Goal: Task Accomplishment & Management: Use online tool/utility

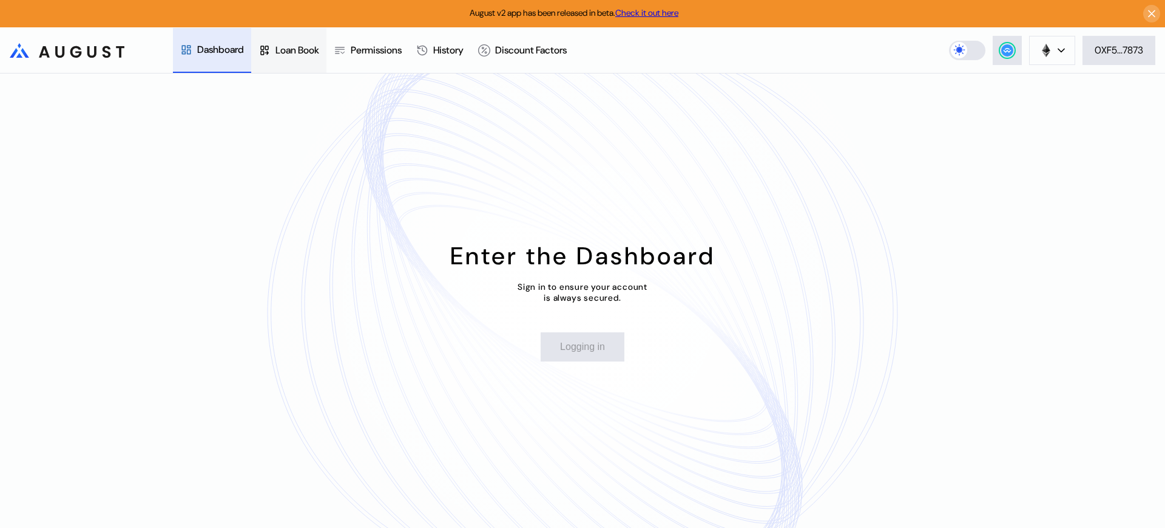
click at [295, 38] on div "Loan Book" at bounding box center [288, 50] width 75 height 45
click at [384, 48] on div "Permissions" at bounding box center [376, 50] width 51 height 13
click at [220, 52] on div "Dashboard" at bounding box center [220, 50] width 47 height 13
click at [601, 353] on button "Login" at bounding box center [582, 346] width 63 height 29
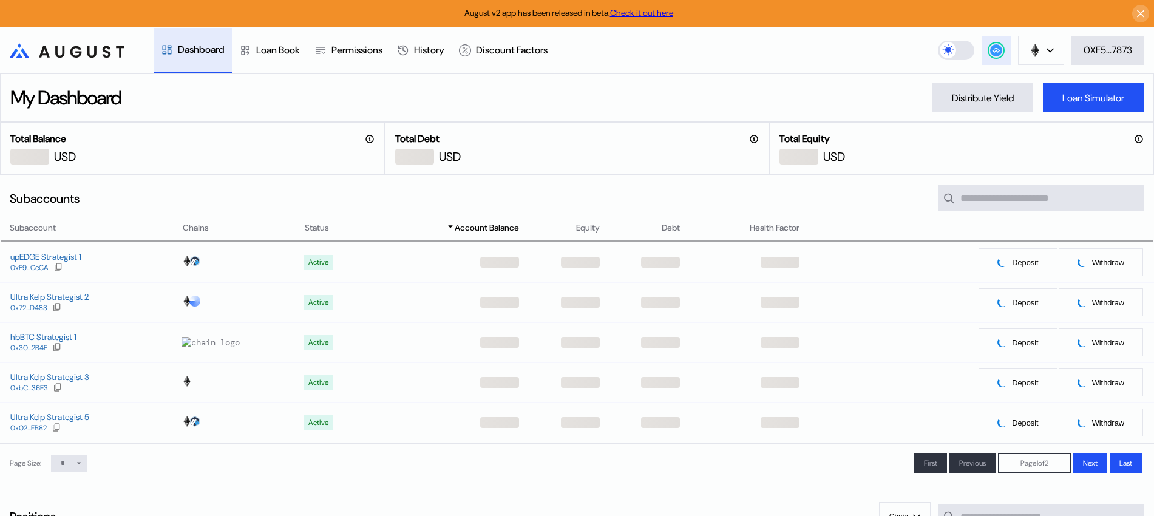
click at [1004, 54] on button at bounding box center [996, 50] width 29 height 29
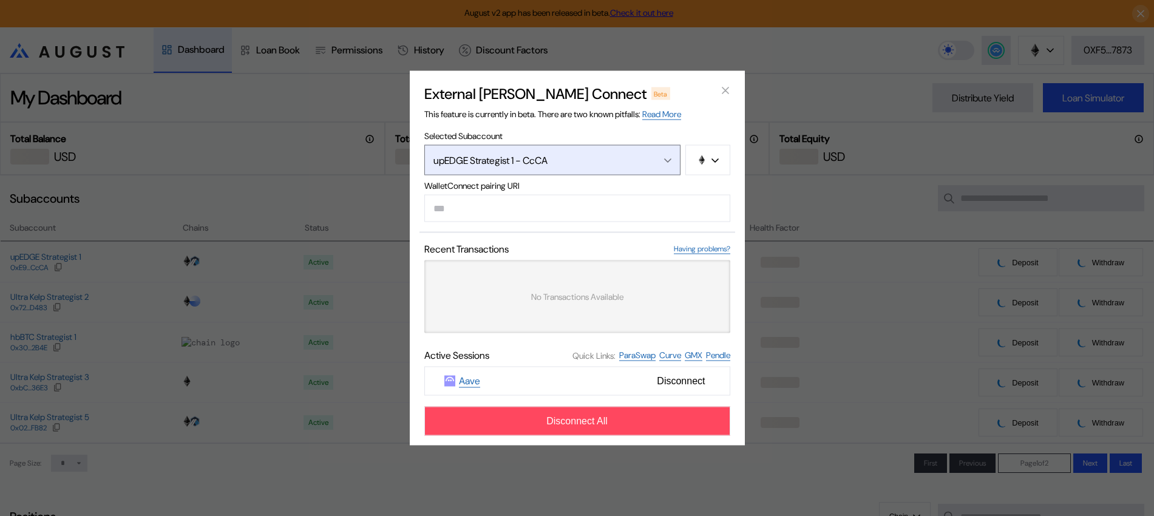
click at [635, 169] on button "upEDGE Strategist 1 - CcCA" at bounding box center [552, 160] width 256 height 30
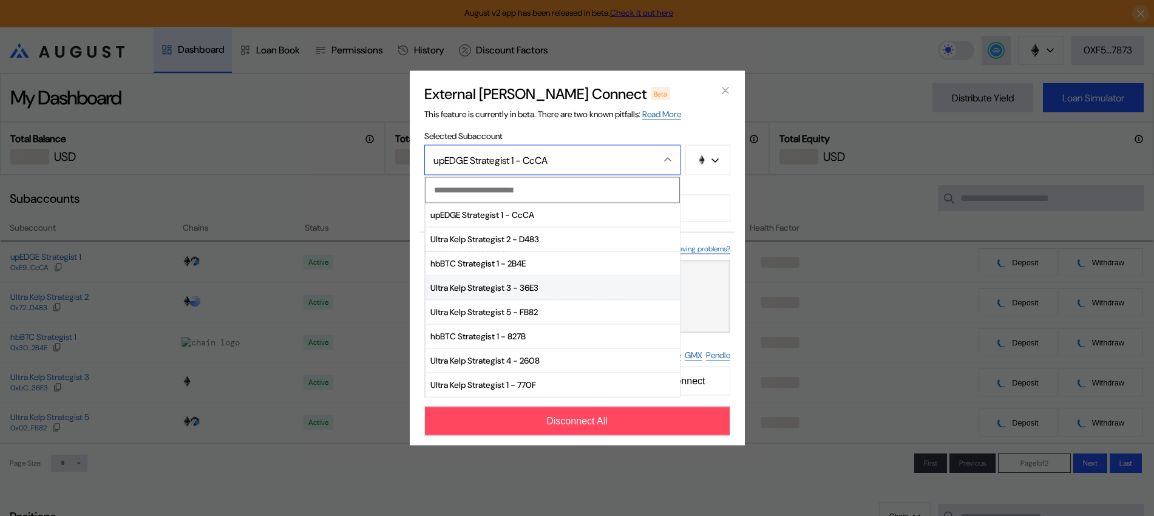
click at [543, 287] on span "Ultra Kelp Strategist 3 - 36E3" at bounding box center [553, 288] width 254 height 24
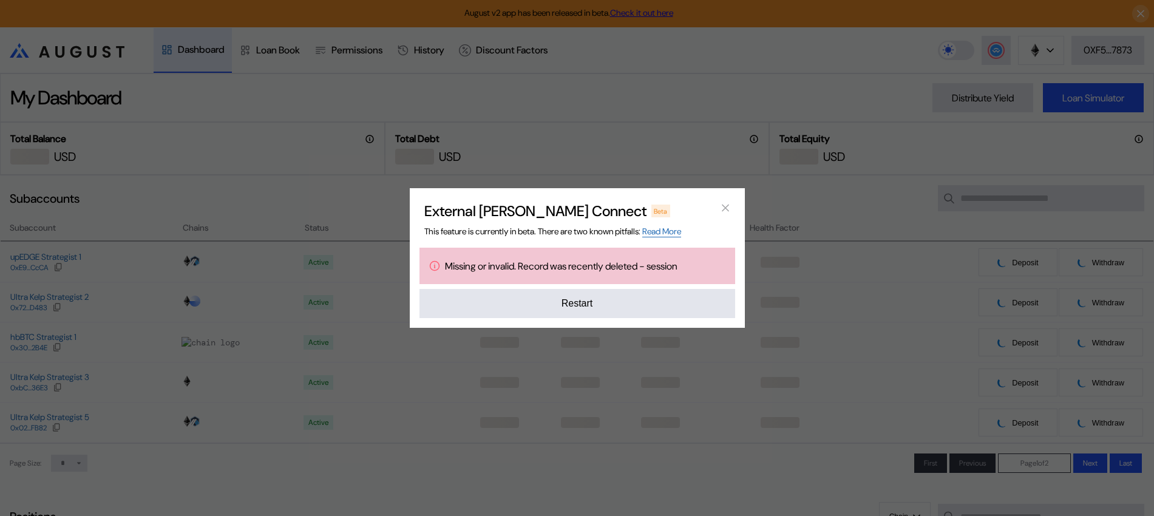
drag, startPoint x: 554, startPoint y: 215, endPoint x: 874, endPoint y: 82, distance: 347.2
click at [551, 121] on div "External [PERSON_NAME] Connect Beta This feature is currently in beta. There ar…" at bounding box center [577, 258] width 1154 height 516
drag, startPoint x: 683, startPoint y: 307, endPoint x: 699, endPoint y: 296, distance: 19.2
click at [683, 306] on button "Restart" at bounding box center [577, 303] width 316 height 29
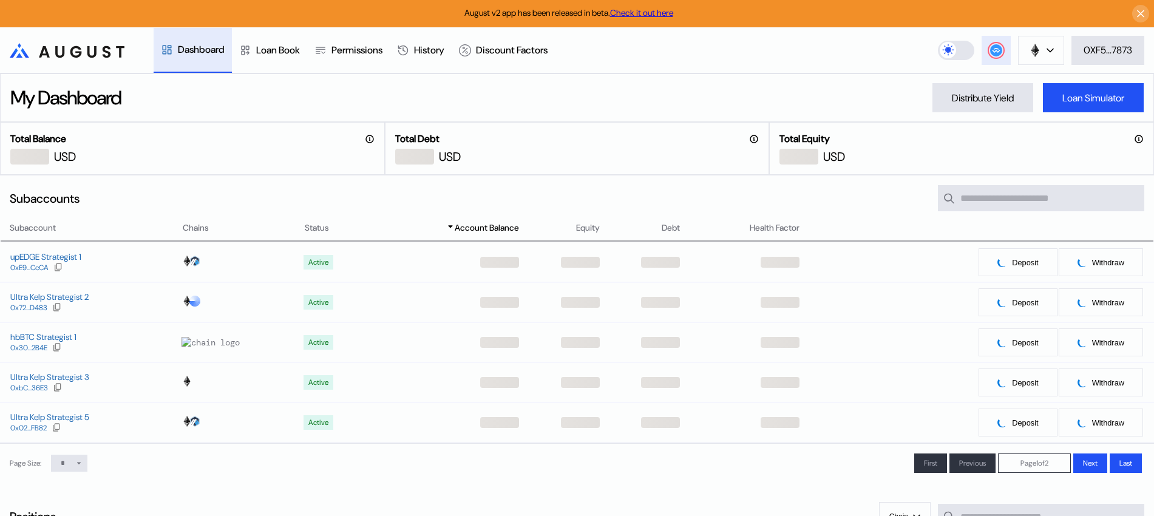
click at [990, 46] on icon at bounding box center [996, 50] width 12 height 12
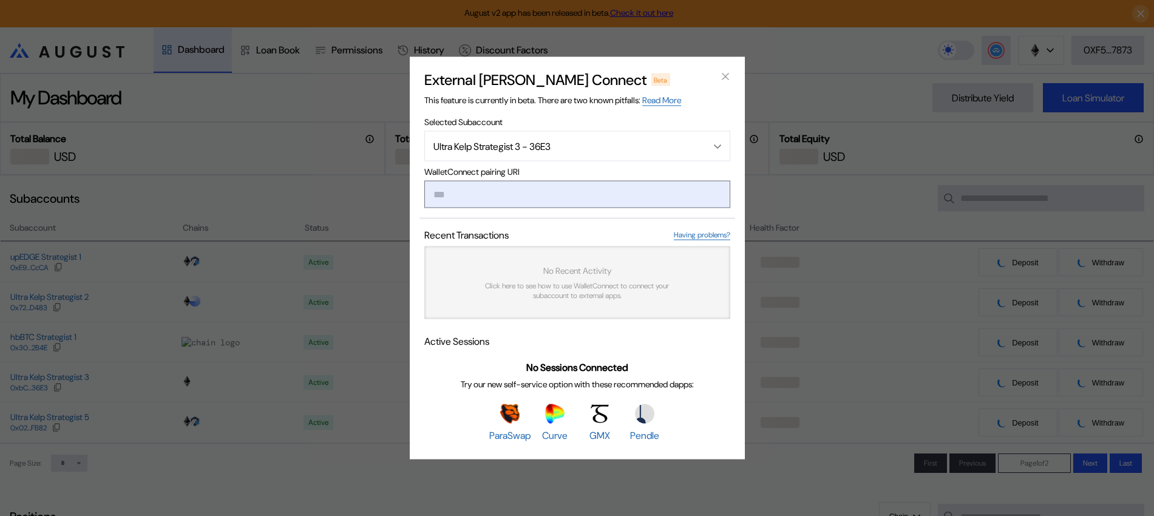
type input "**********"
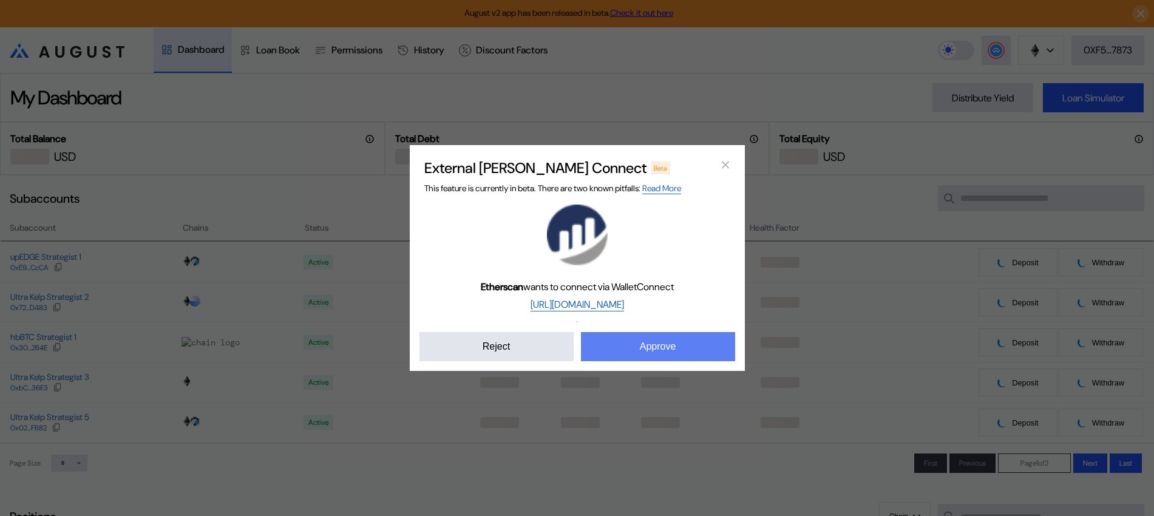
click at [598, 342] on button "Approve" at bounding box center [658, 346] width 154 height 29
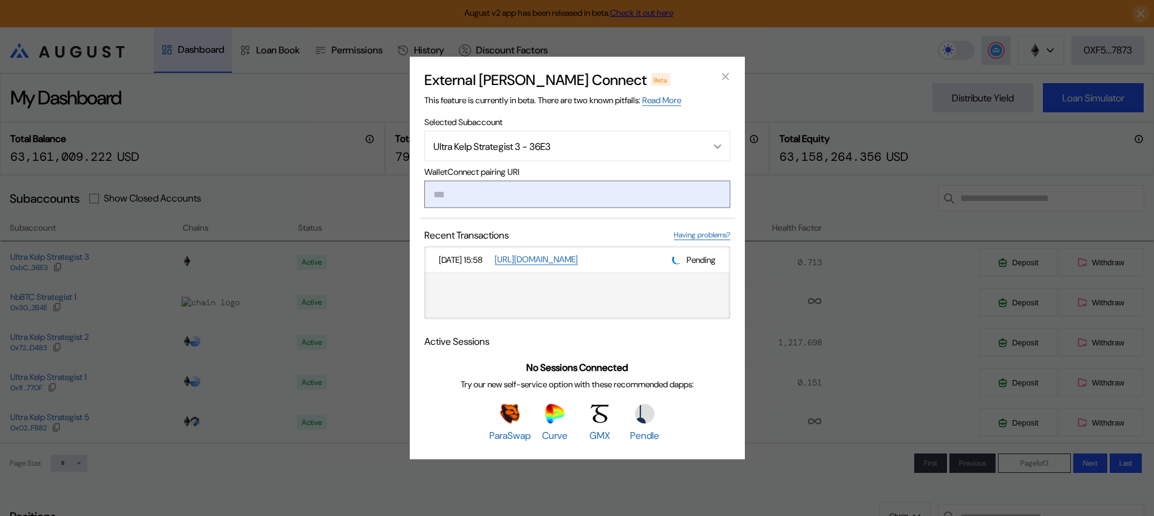
paste input "**********"
type input "**********"
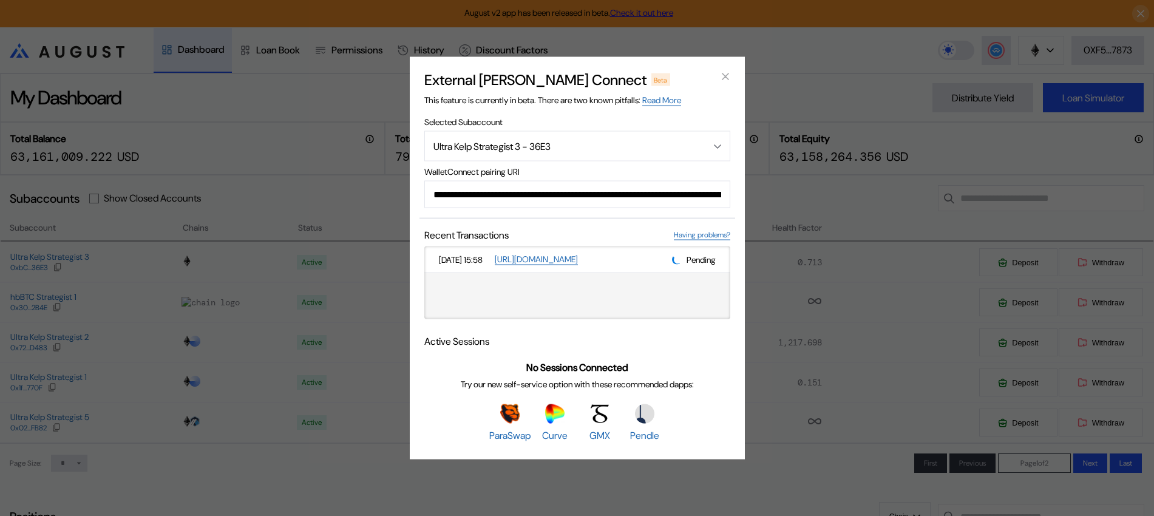
scroll to position [0, 725]
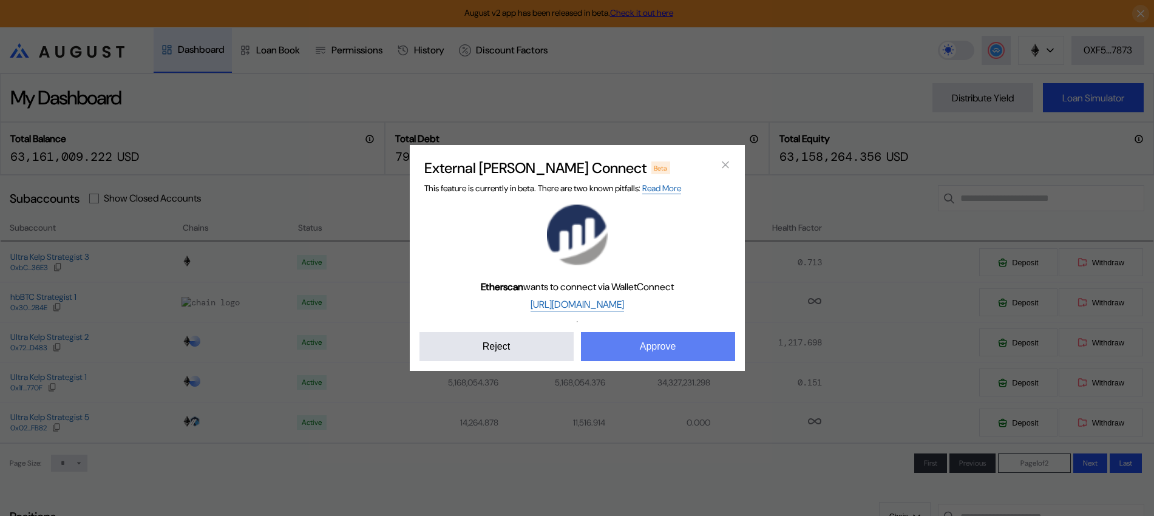
click at [651, 345] on button "Approve" at bounding box center [658, 346] width 154 height 29
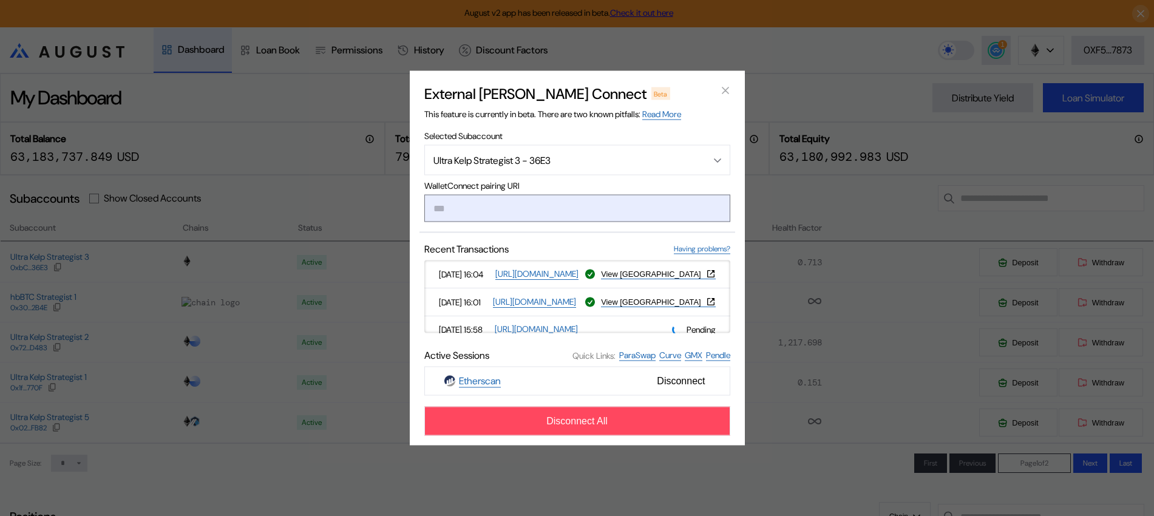
drag, startPoint x: 464, startPoint y: 219, endPoint x: 472, endPoint y: 213, distance: 10.0
click at [472, 213] on input "modal" at bounding box center [577, 208] width 306 height 27
paste input "**********"
type input "**********"
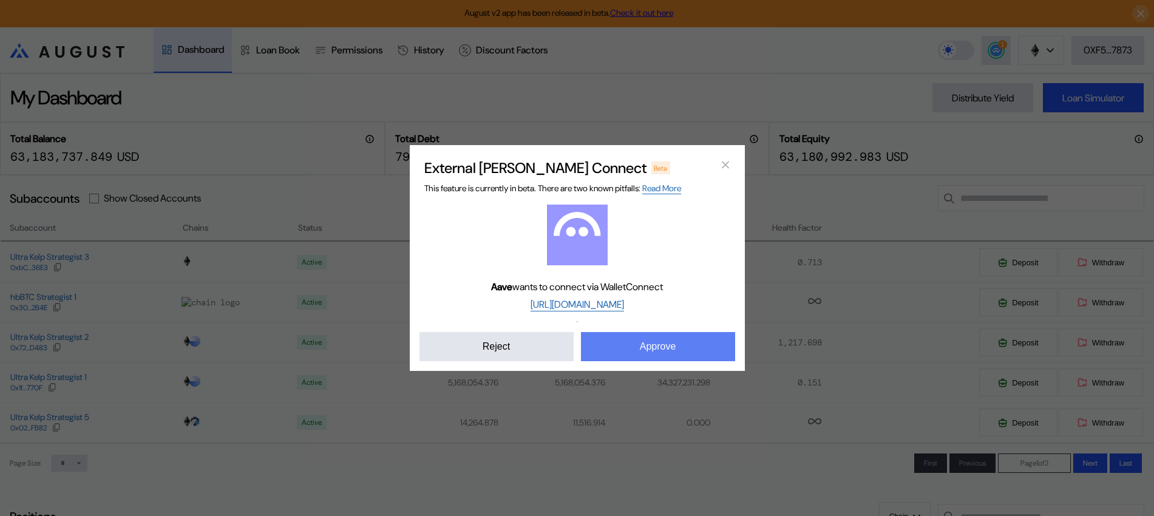
click at [642, 351] on button "Approve" at bounding box center [658, 346] width 154 height 29
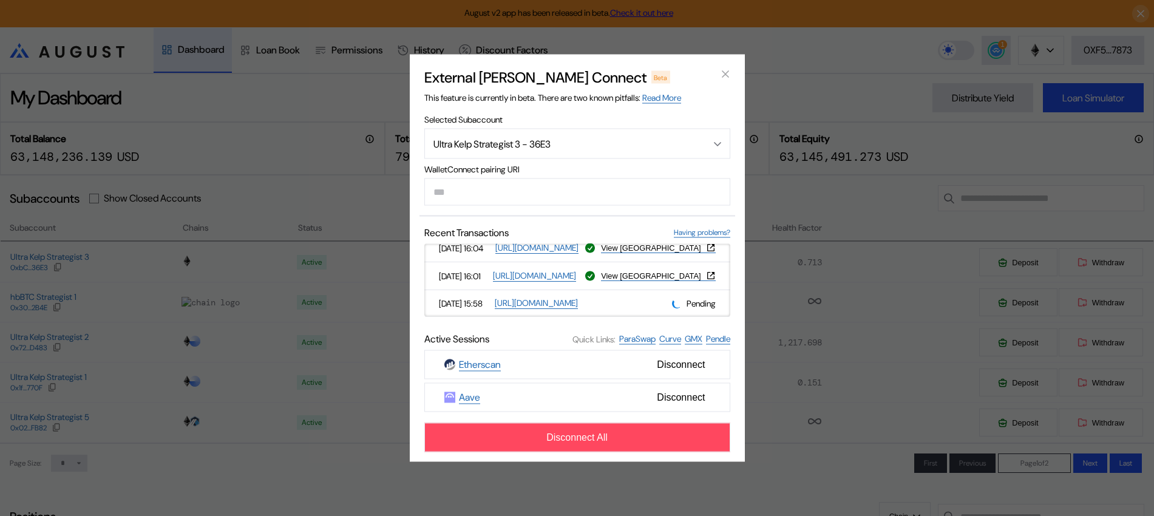
scroll to position [0, 0]
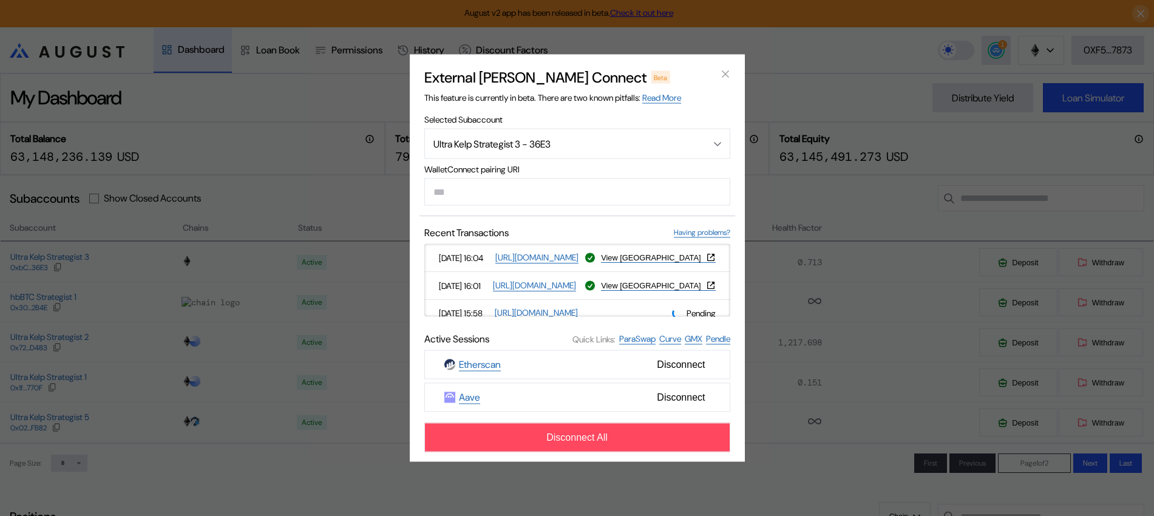
drag, startPoint x: 848, startPoint y: 55, endPoint x: 926, endPoint y: 58, distance: 77.8
click at [853, 52] on div "External [PERSON_NAME] Connect Beta This feature is currently in beta. There ar…" at bounding box center [577, 258] width 1154 height 516
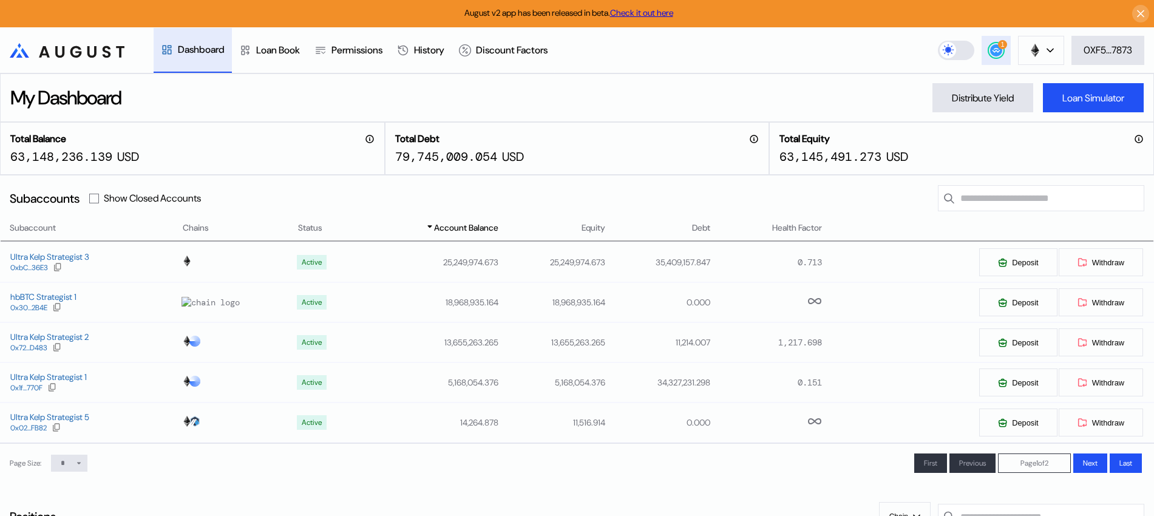
click at [994, 52] on circle at bounding box center [996, 50] width 12 height 12
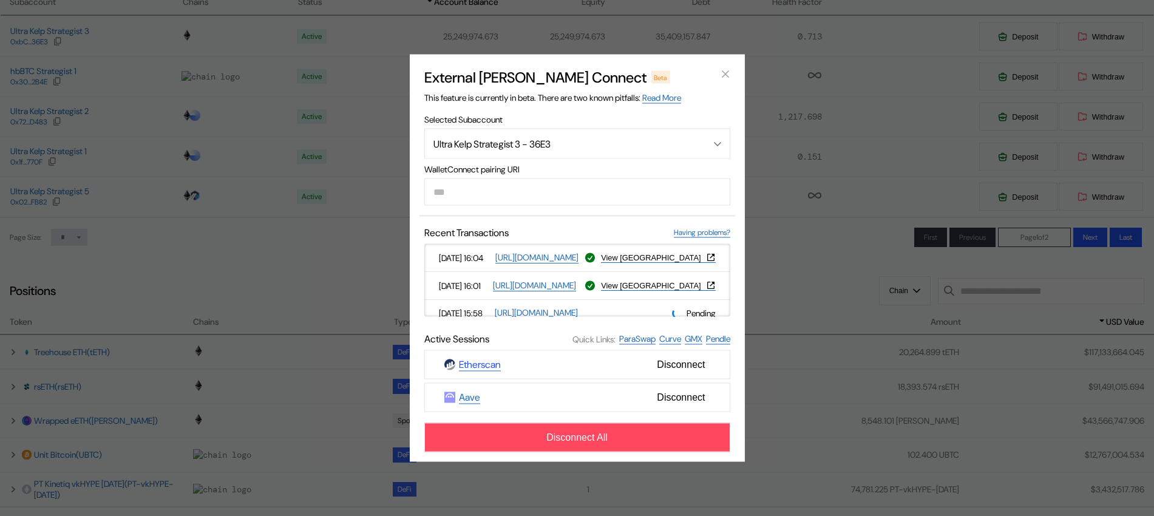
scroll to position [228, 0]
click at [728, 75] on icon "close modal" at bounding box center [725, 74] width 6 height 6
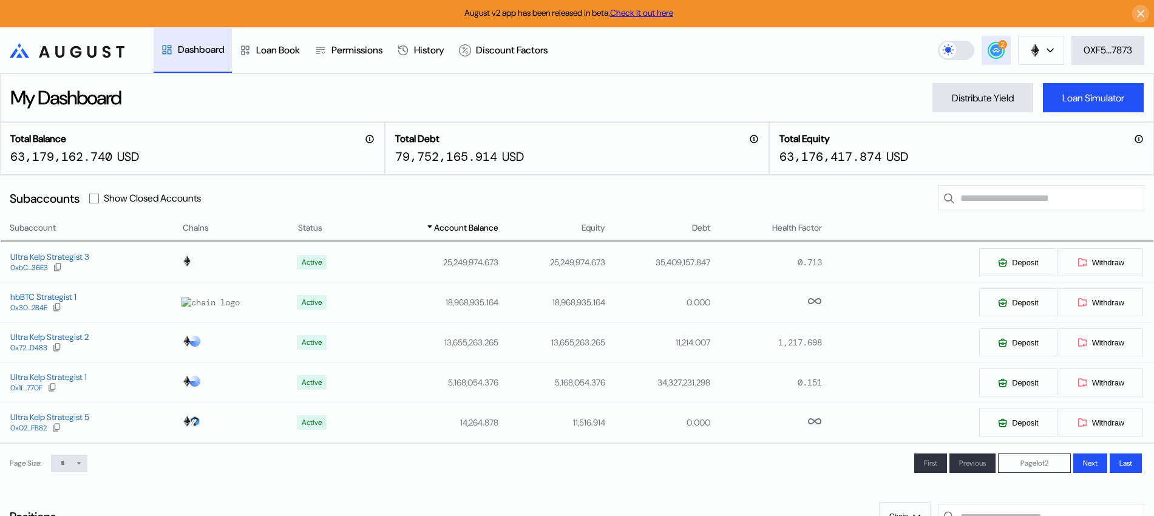
click at [1004, 51] on button "2" at bounding box center [996, 50] width 29 height 29
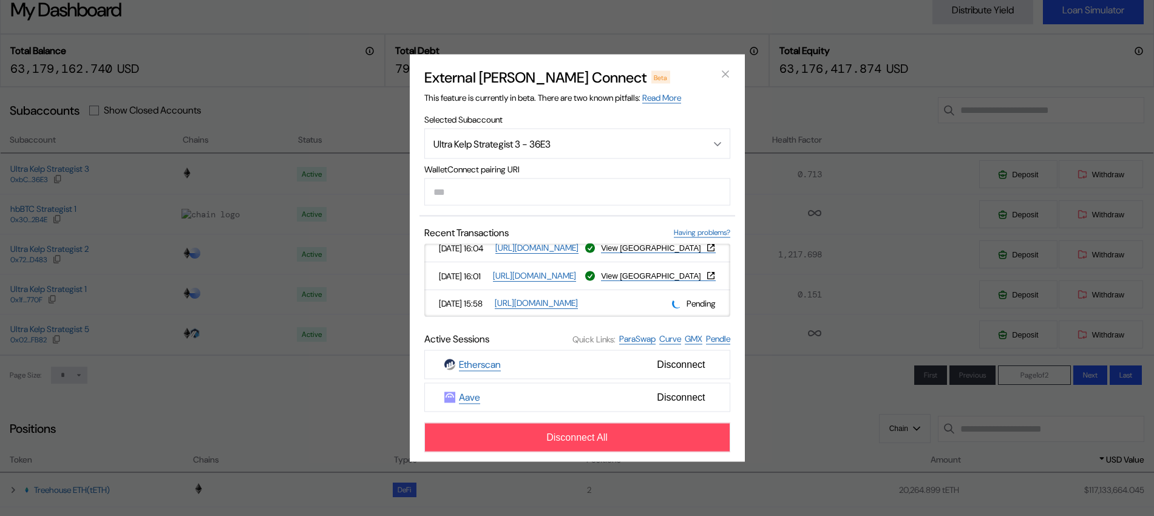
scroll to position [228, 0]
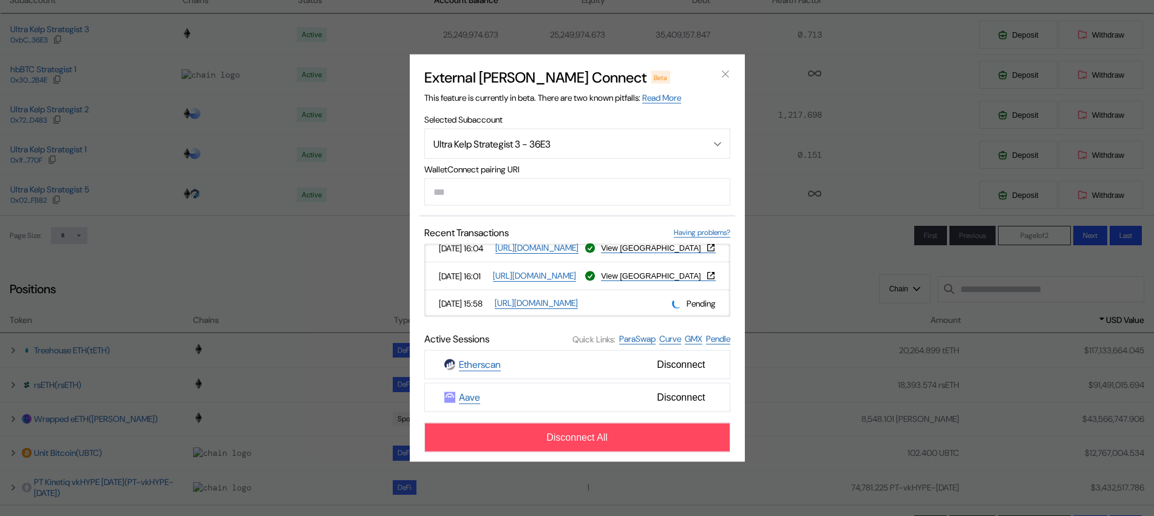
drag, startPoint x: 724, startPoint y: 289, endPoint x: 719, endPoint y: 248, distance: 41.6
click at [719, 248] on div "[DATE] 16:11 [URL][DOMAIN_NAME] Pending [DATE] 16:04 [URL][DOMAIN_NAME] View [G…" at bounding box center [577, 280] width 306 height 73
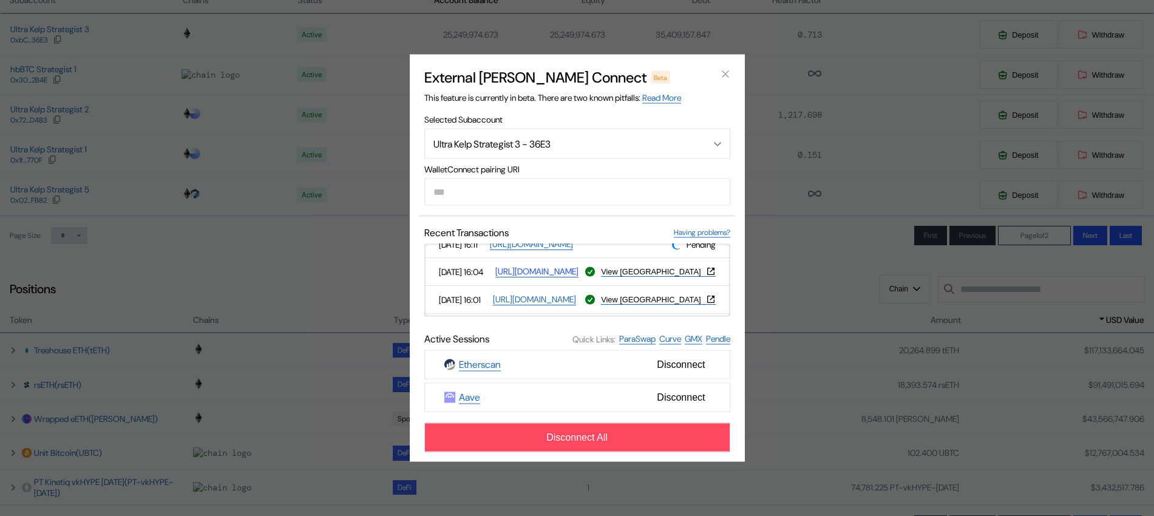
scroll to position [0, 0]
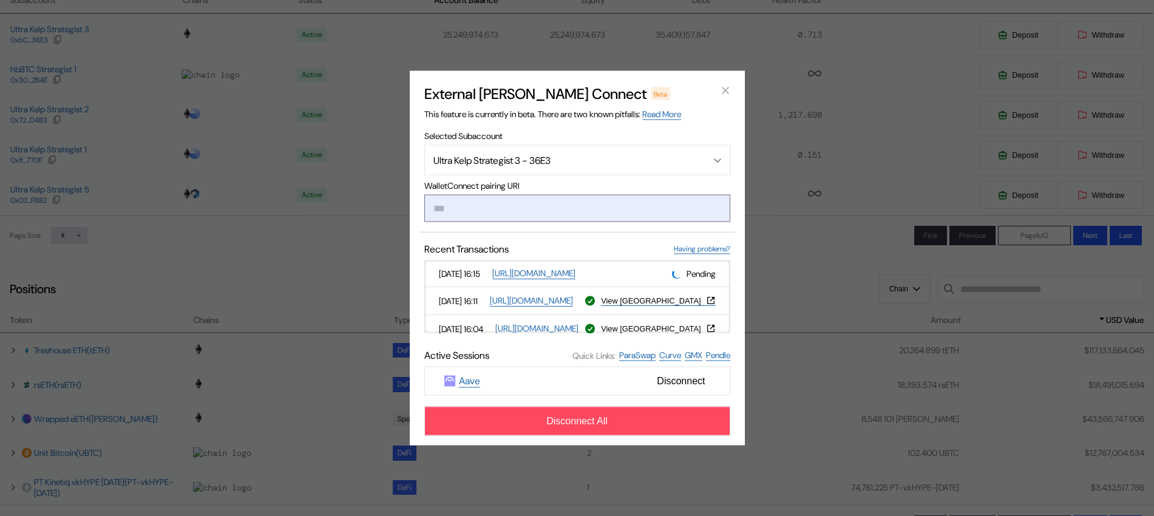
click at [577, 198] on input "modal" at bounding box center [577, 208] width 306 height 27
paste input "**********"
type input "**********"
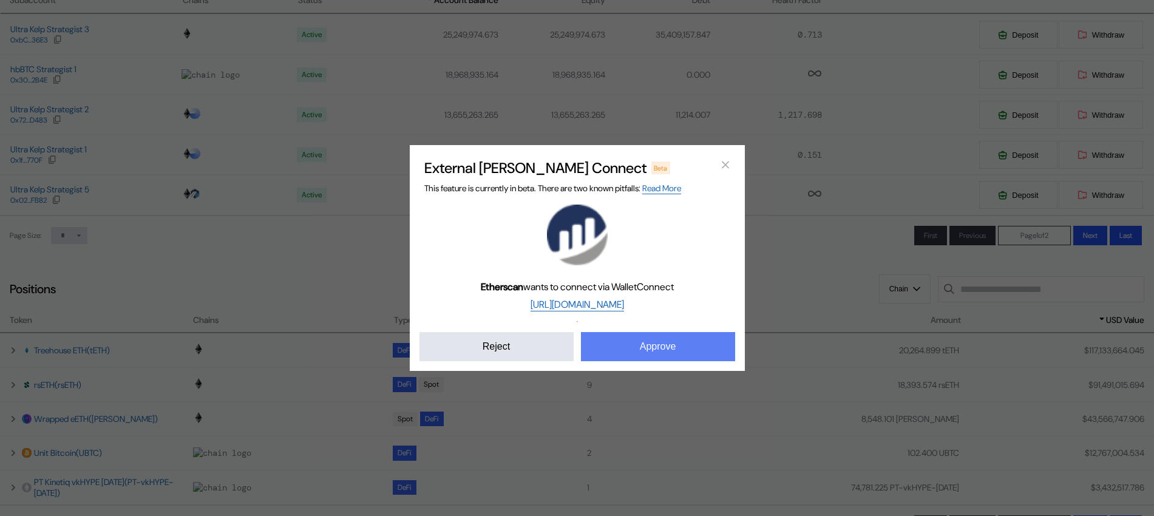
click at [640, 344] on button "Approve" at bounding box center [658, 346] width 154 height 29
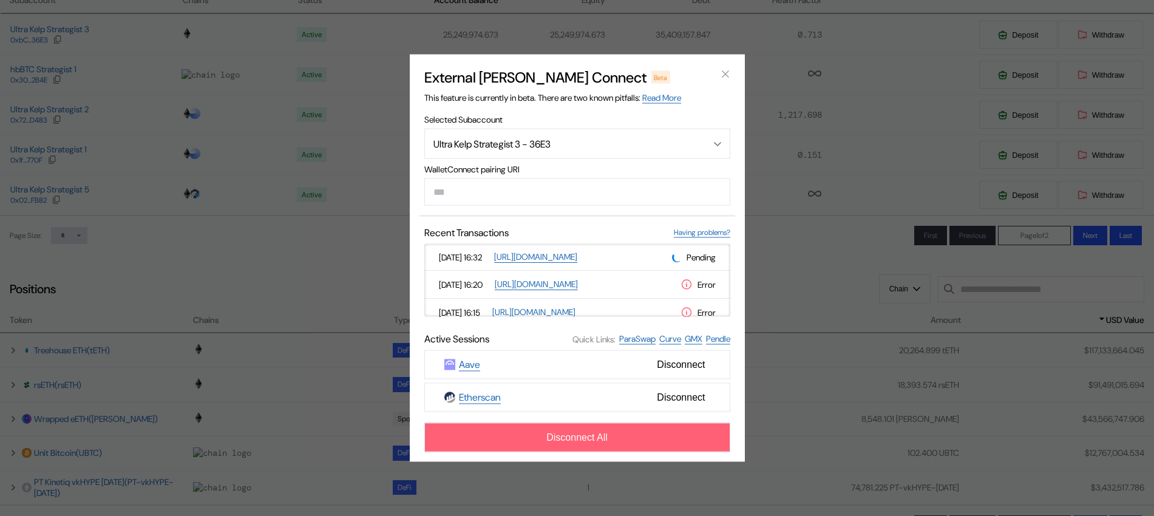
click at [668, 446] on button "Disconnect All" at bounding box center [577, 437] width 306 height 29
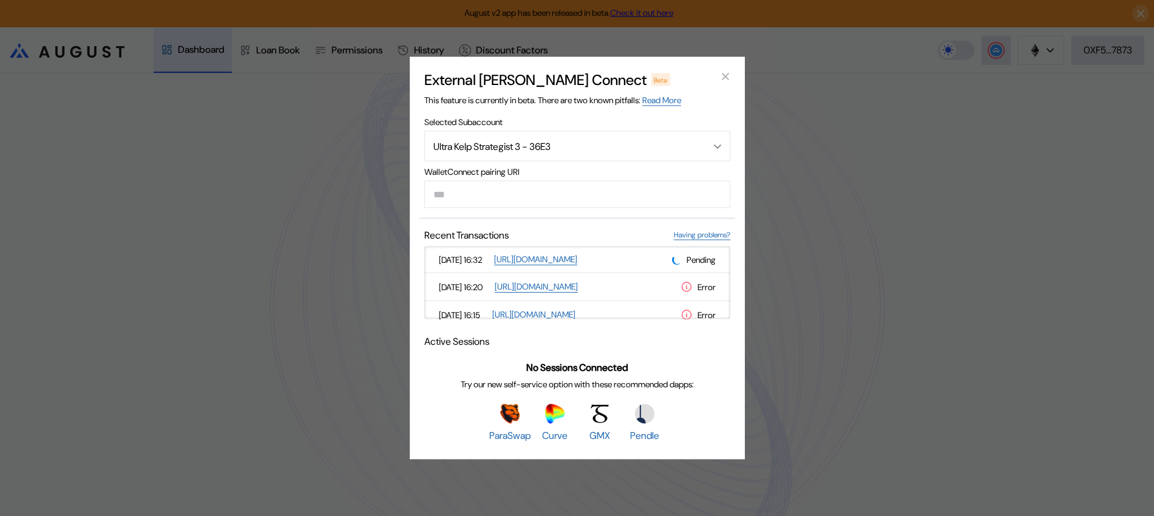
scroll to position [0, 0]
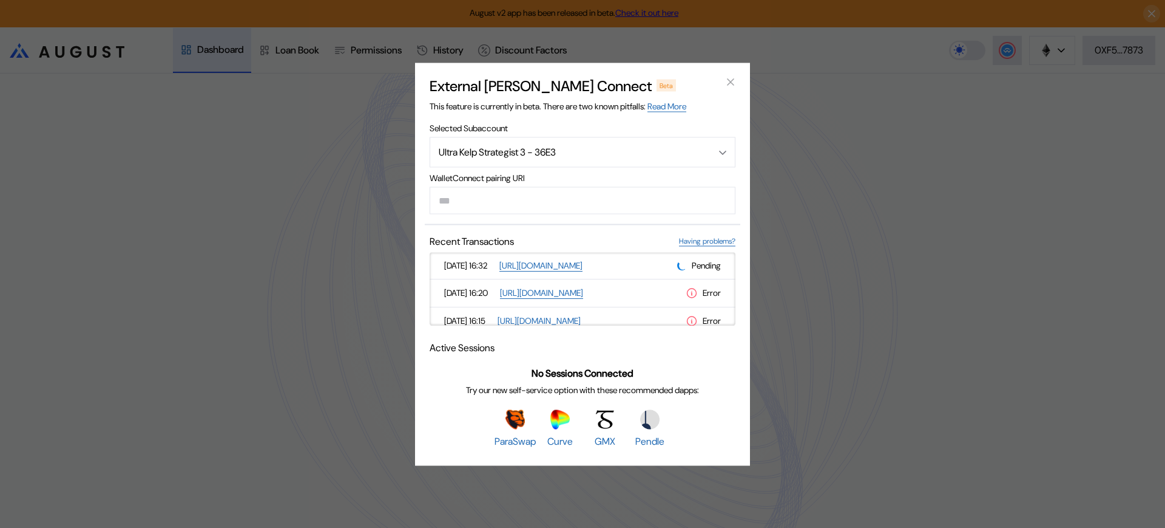
click at [907, 169] on div "External [PERSON_NAME] Connect Beta This feature is currently in beta. There ar…" at bounding box center [582, 264] width 1165 height 528
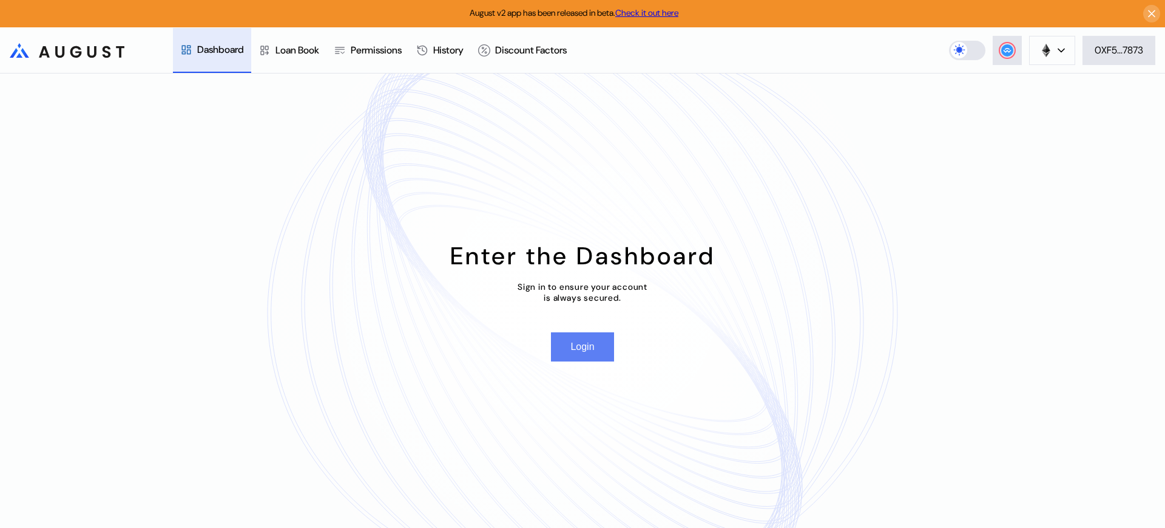
click at [572, 344] on button "Login" at bounding box center [582, 346] width 63 height 29
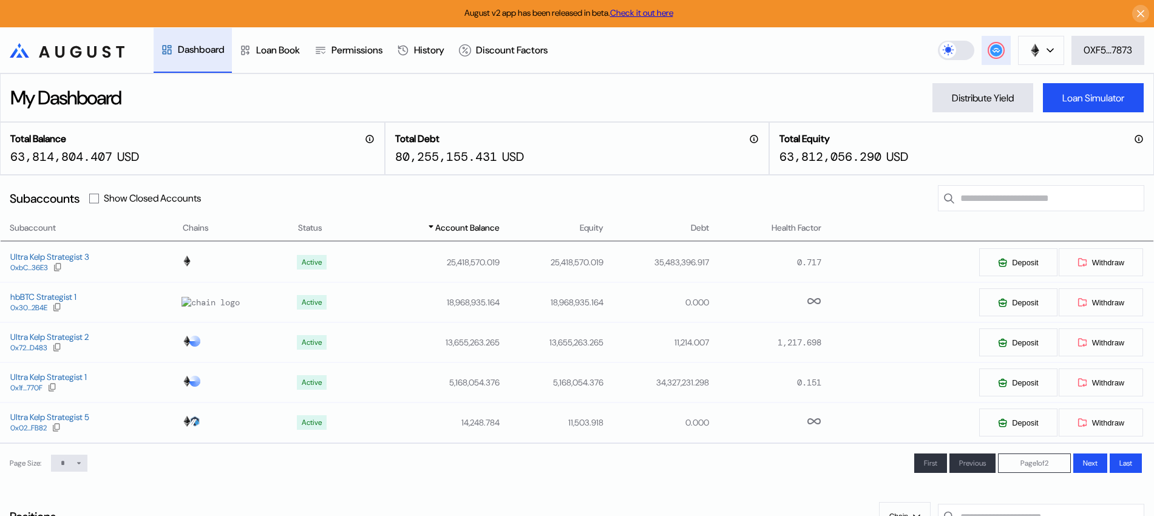
click at [1001, 49] on div at bounding box center [996, 50] width 15 height 15
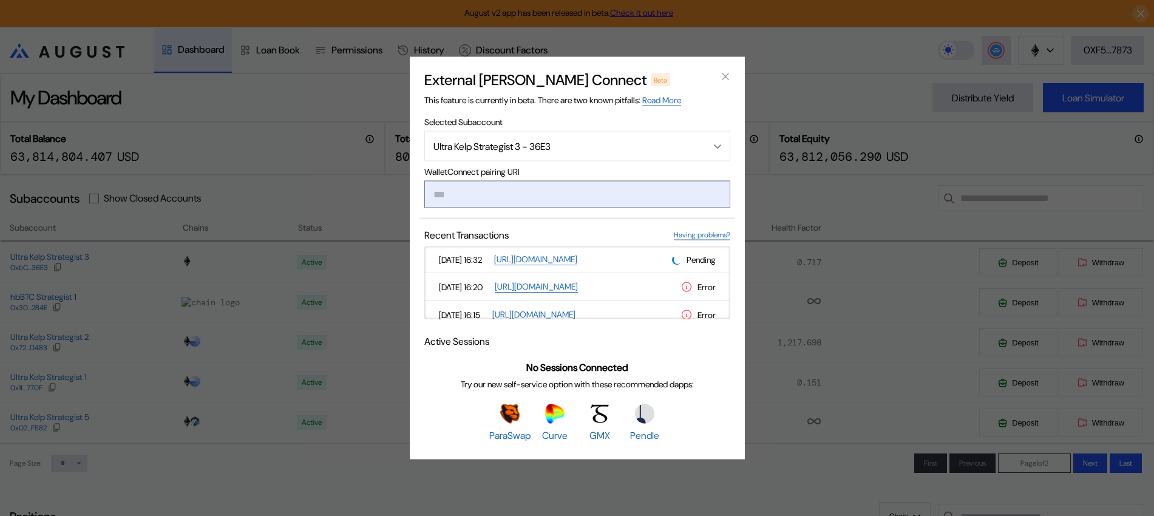
type input "**********"
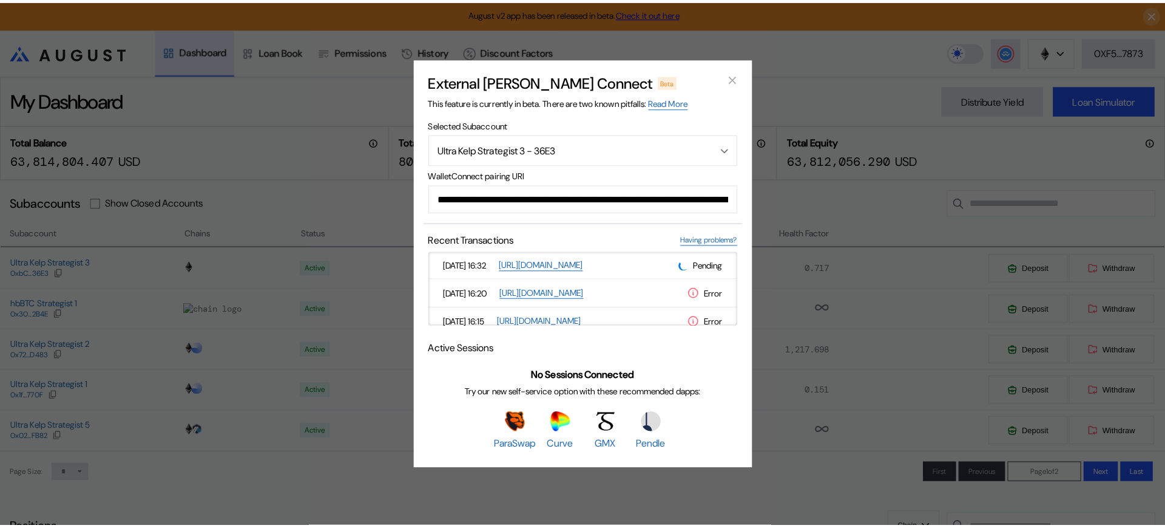
scroll to position [0, 731]
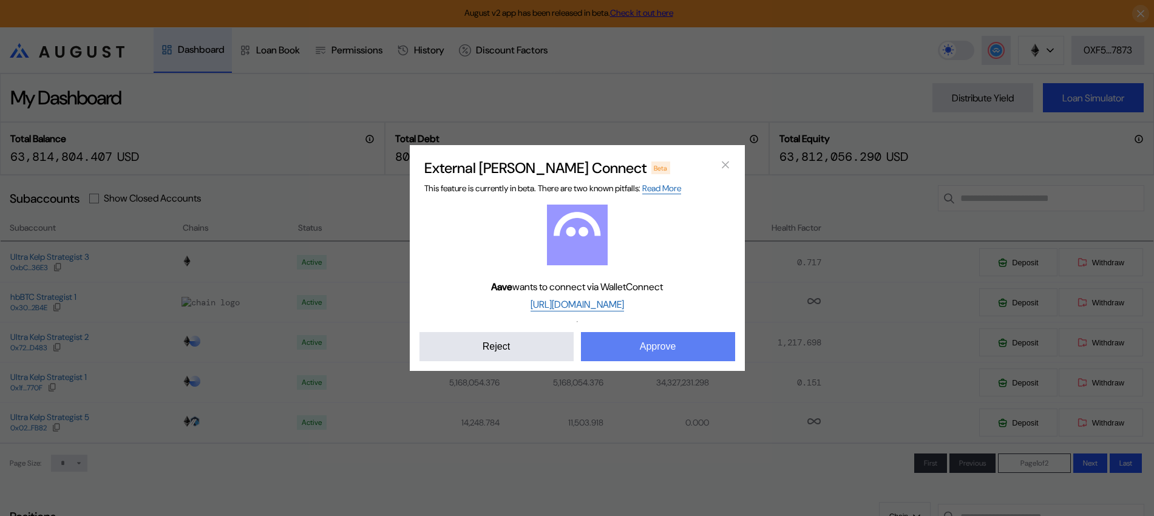
click at [662, 342] on button "Approve" at bounding box center [658, 346] width 154 height 29
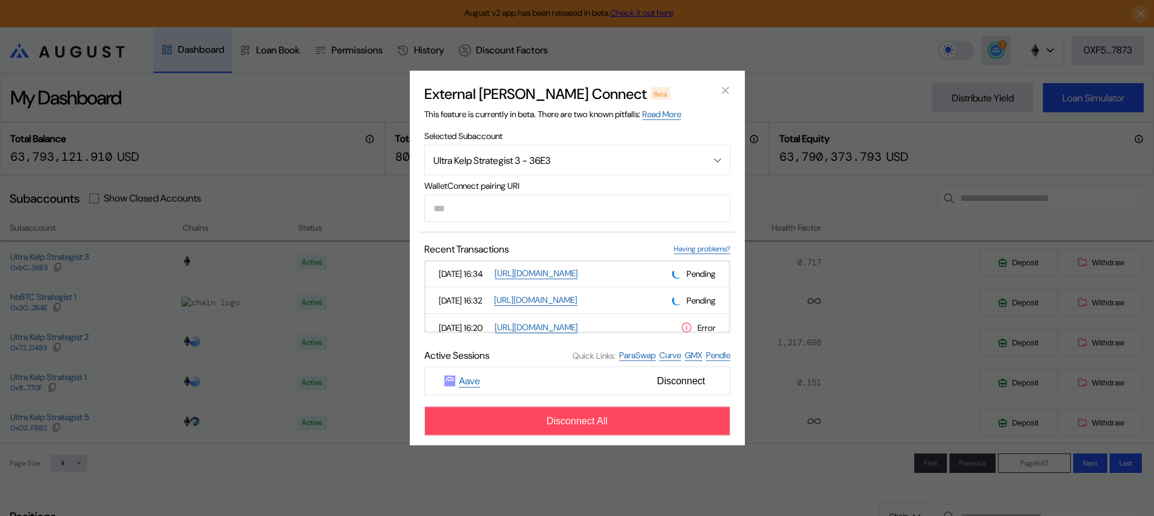
click at [721, 86] on icon "close modal" at bounding box center [725, 90] width 12 height 13
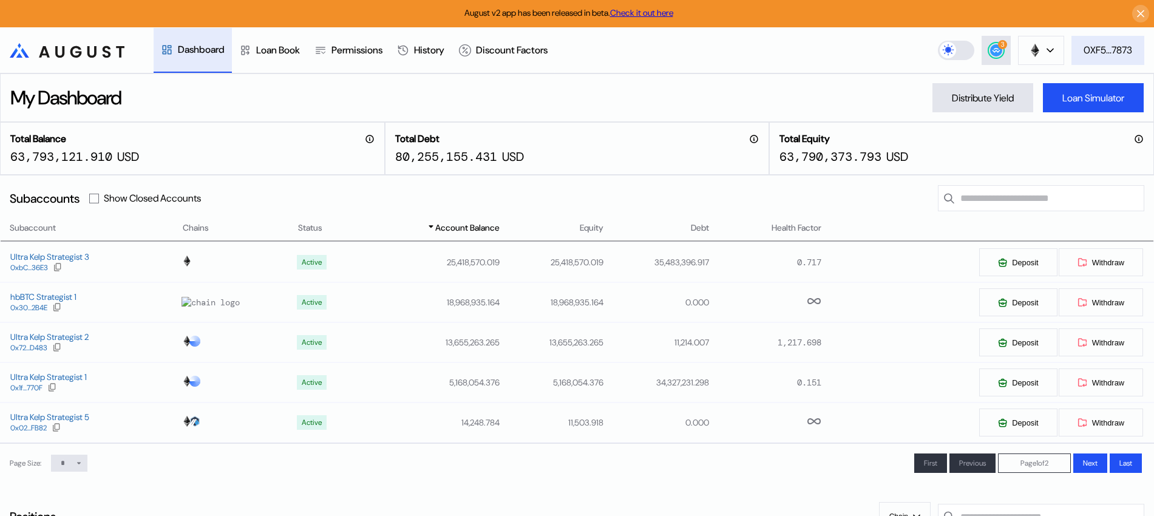
click at [1110, 59] on button "0XF5...7873" at bounding box center [1107, 50] width 73 height 29
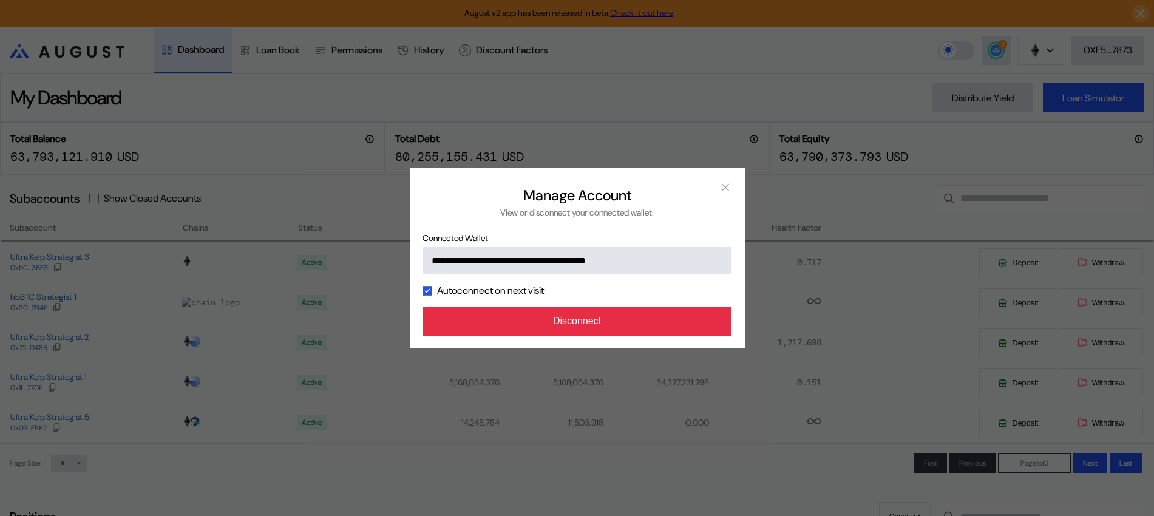
click at [569, 327] on button "Disconnect" at bounding box center [577, 321] width 308 height 29
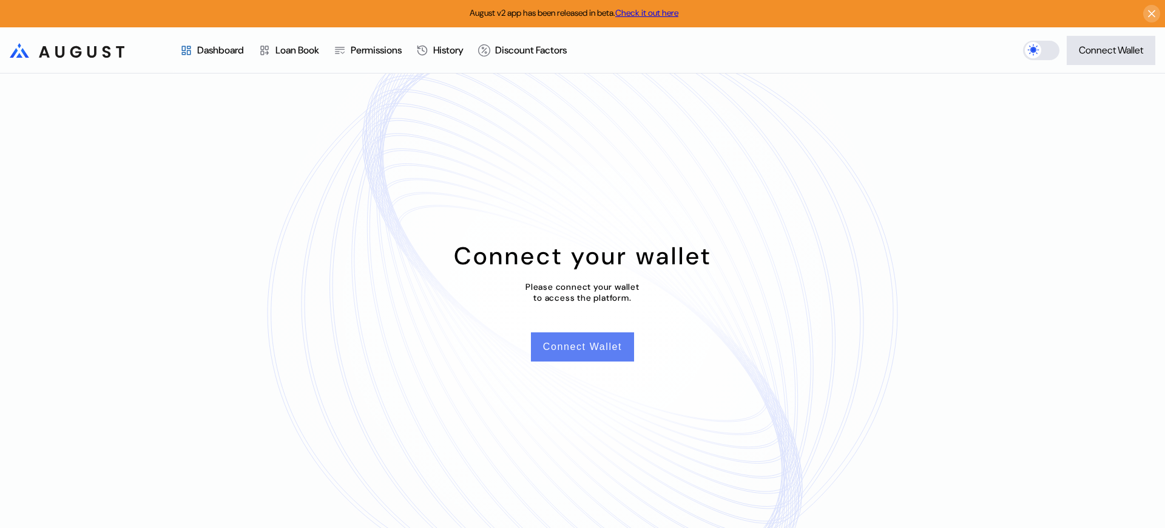
click at [553, 345] on button "Connect Wallet" at bounding box center [582, 346] width 103 height 29
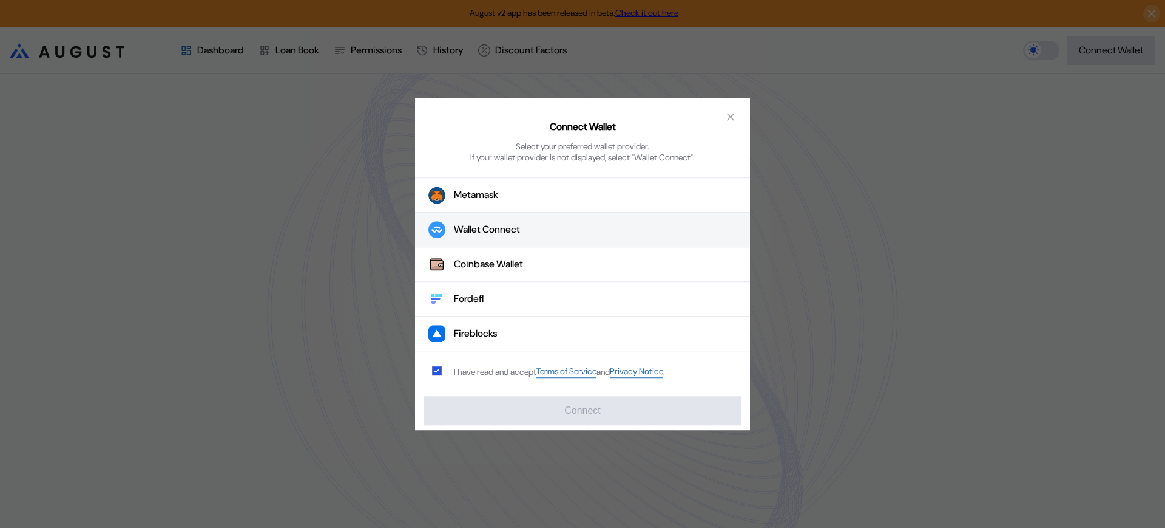
click at [595, 221] on button "Wallet Connect" at bounding box center [582, 230] width 335 height 35
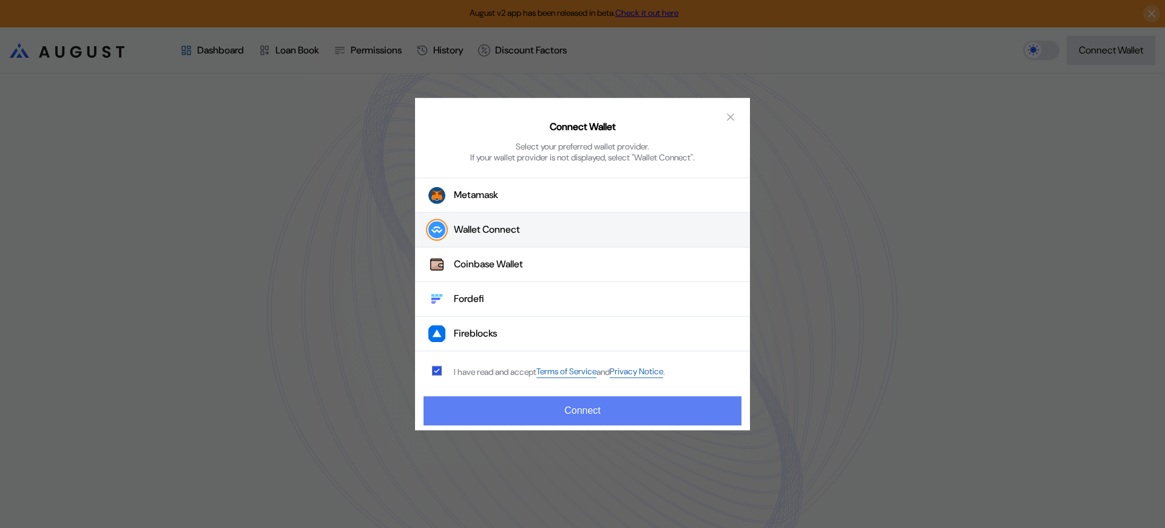
click at [599, 415] on button "Connect" at bounding box center [583, 410] width 318 height 29
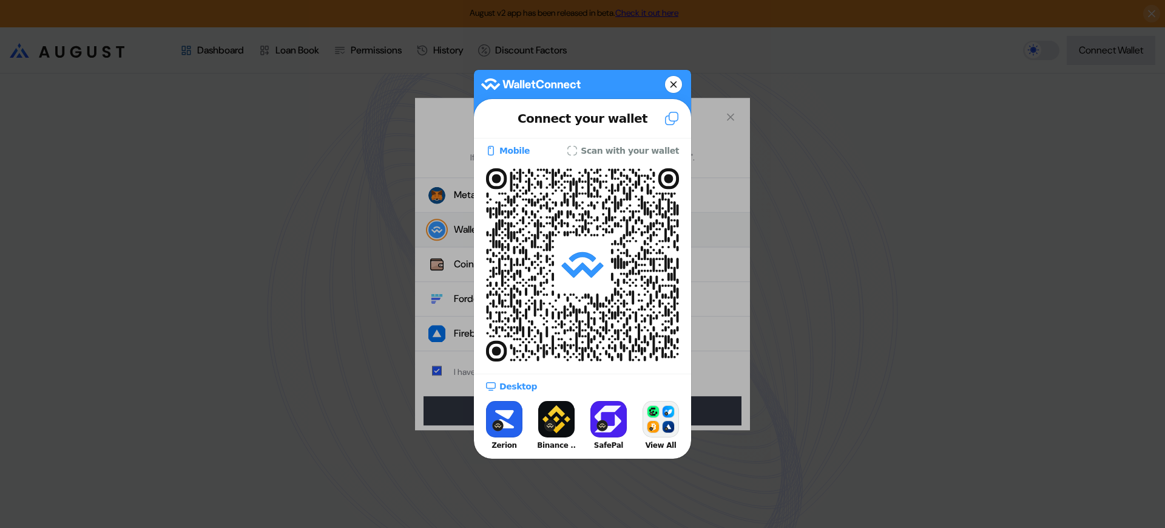
click at [995, 380] on div at bounding box center [582, 264] width 1165 height 528
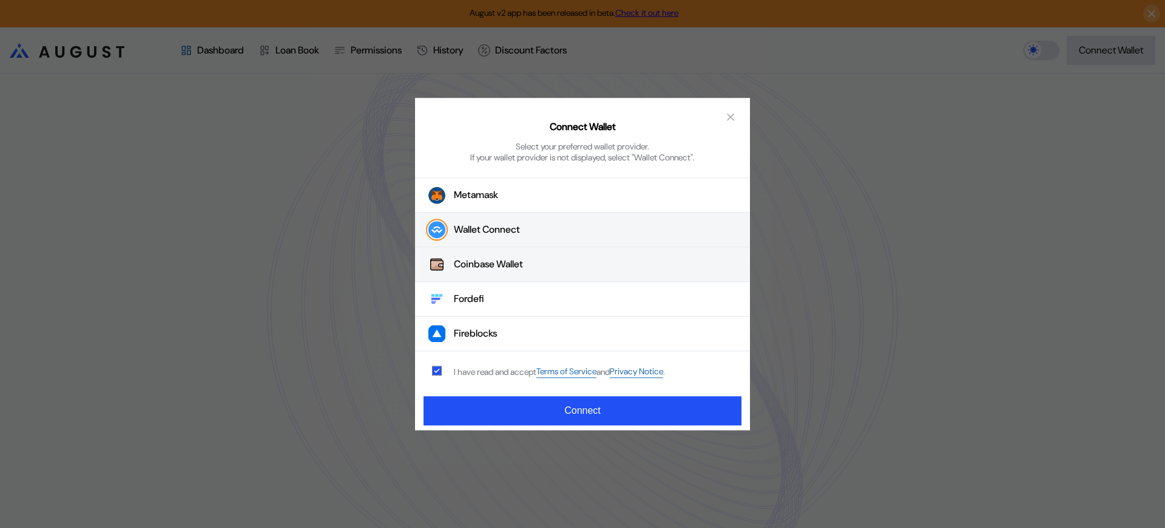
drag, startPoint x: 513, startPoint y: 222, endPoint x: 562, endPoint y: 265, distance: 65.4
click at [514, 223] on div "Wallet Connect" at bounding box center [487, 229] width 66 height 13
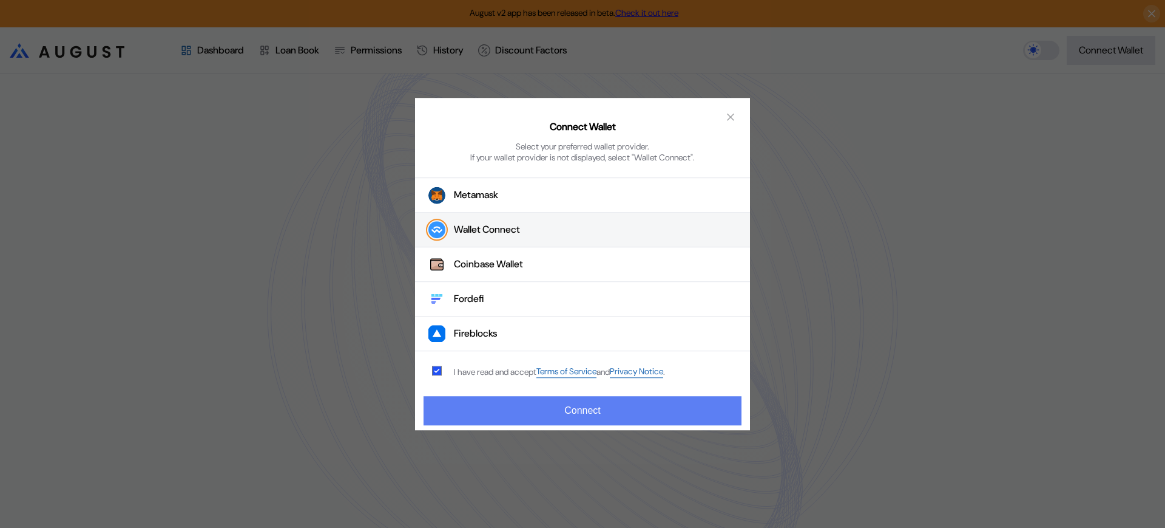
click at [619, 415] on button "Connect" at bounding box center [583, 410] width 318 height 29
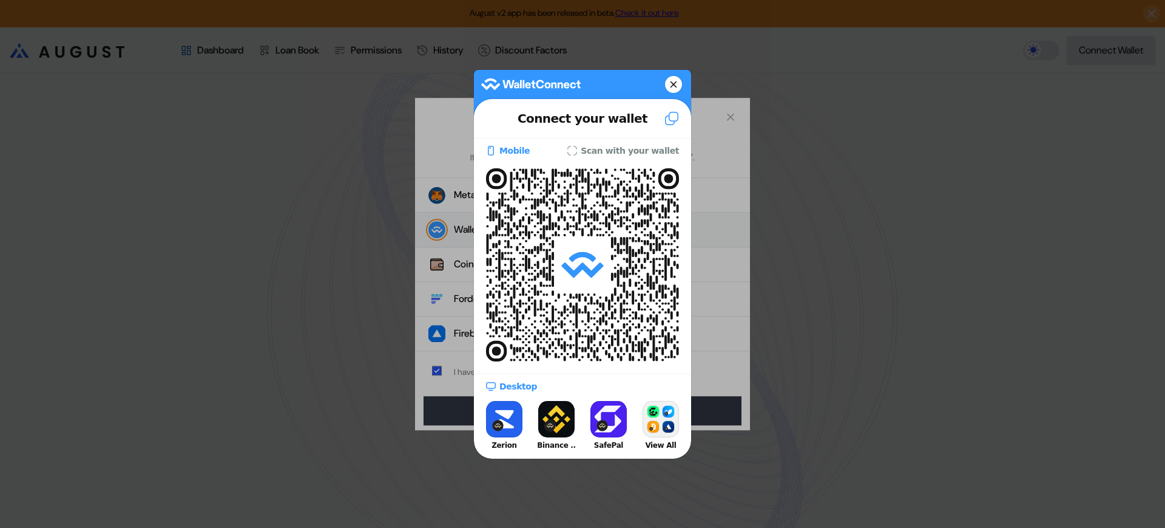
drag, startPoint x: 844, startPoint y: 84, endPoint x: 847, endPoint y: 78, distance: 6.8
click at [846, 80] on div at bounding box center [582, 264] width 1165 height 528
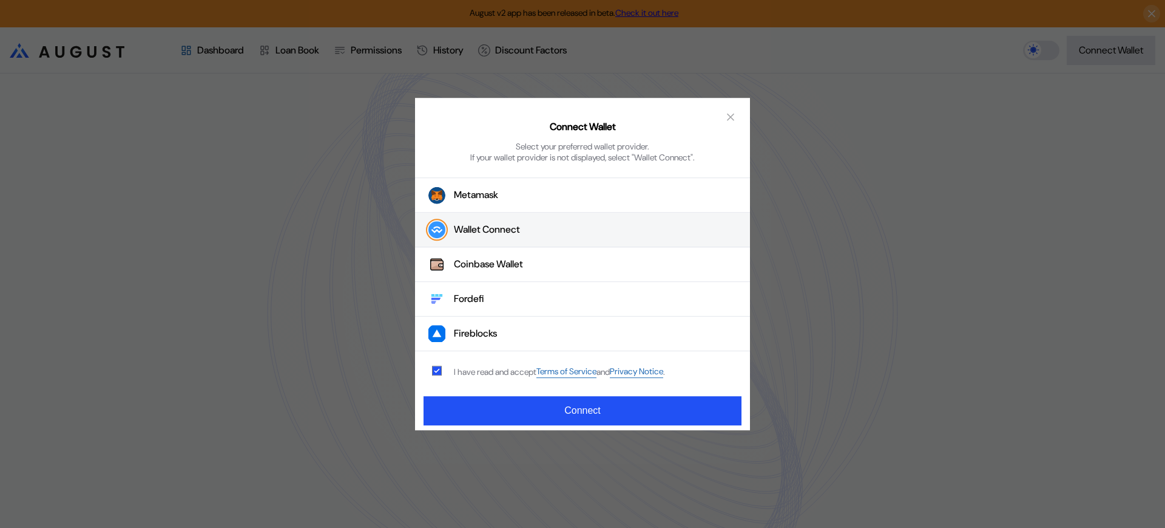
drag, startPoint x: 890, startPoint y: 334, endPoint x: 897, endPoint y: 329, distance: 9.1
click at [892, 335] on div "Connect Wallet Select your preferred wallet provider. If your wallet provider i…" at bounding box center [582, 264] width 1165 height 528
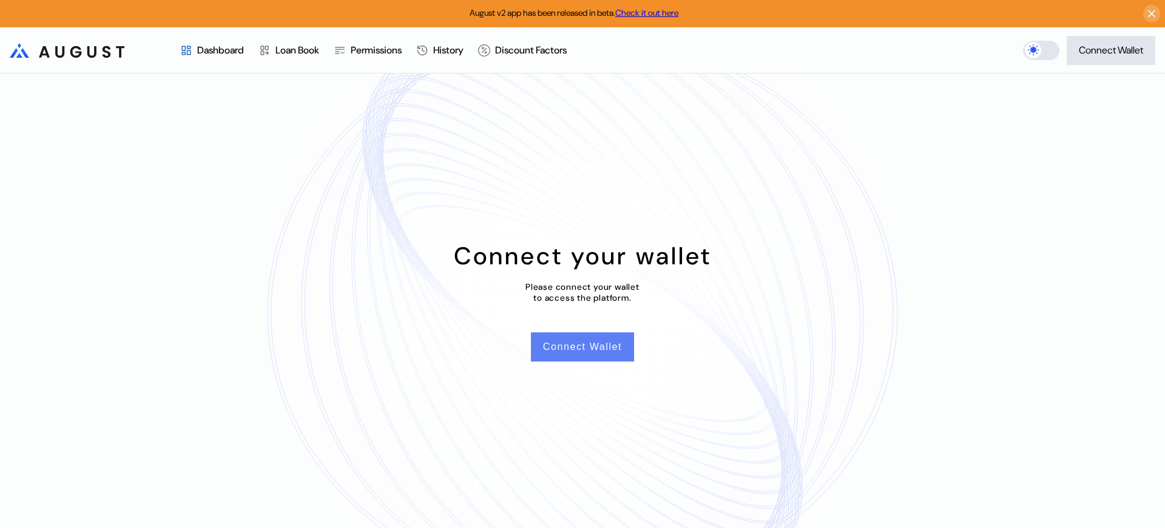
click at [586, 348] on button "Connect Wallet" at bounding box center [582, 346] width 103 height 29
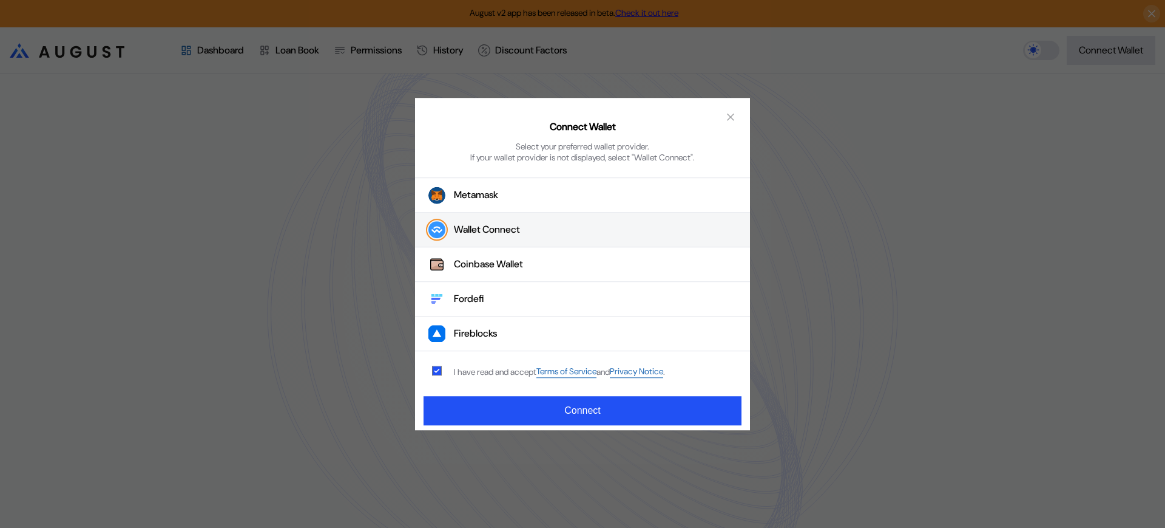
click at [500, 234] on div "Wallet Connect" at bounding box center [487, 229] width 66 height 13
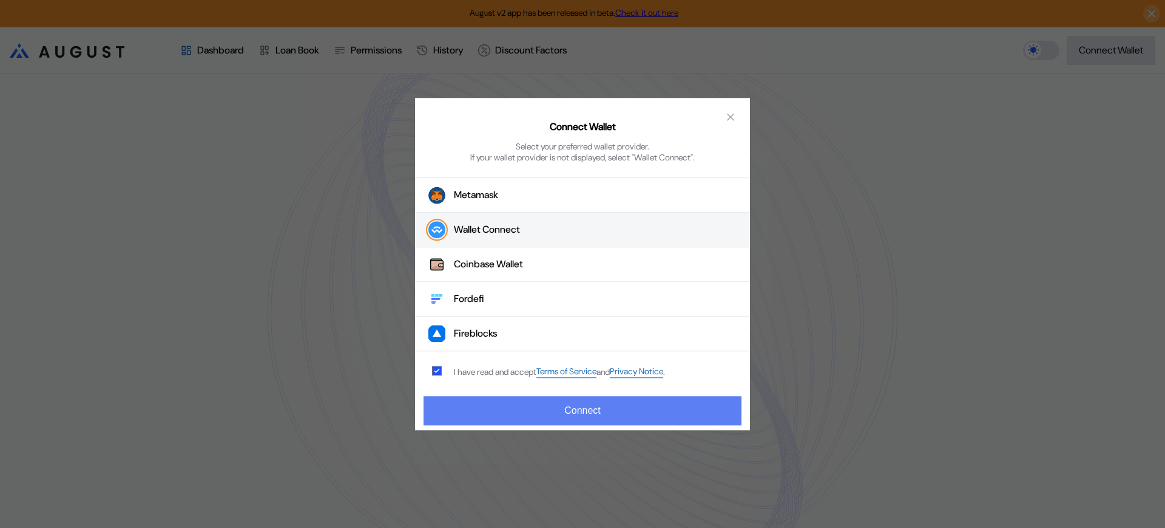
click at [589, 413] on button "Connect" at bounding box center [583, 410] width 318 height 29
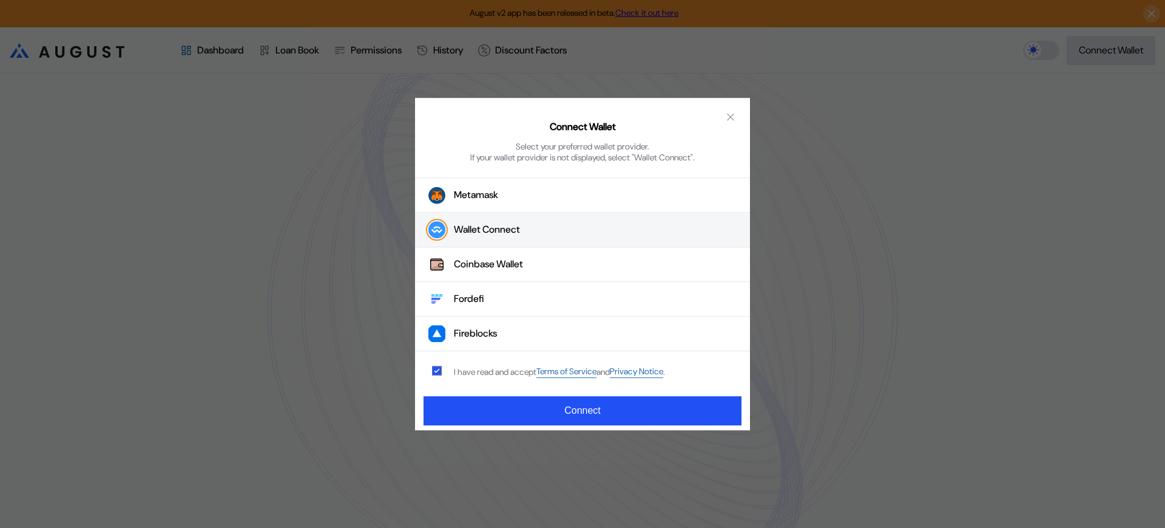
click at [847, 346] on div "Connect Wallet Select your preferred wallet provider. If your wallet provider i…" at bounding box center [582, 264] width 1165 height 528
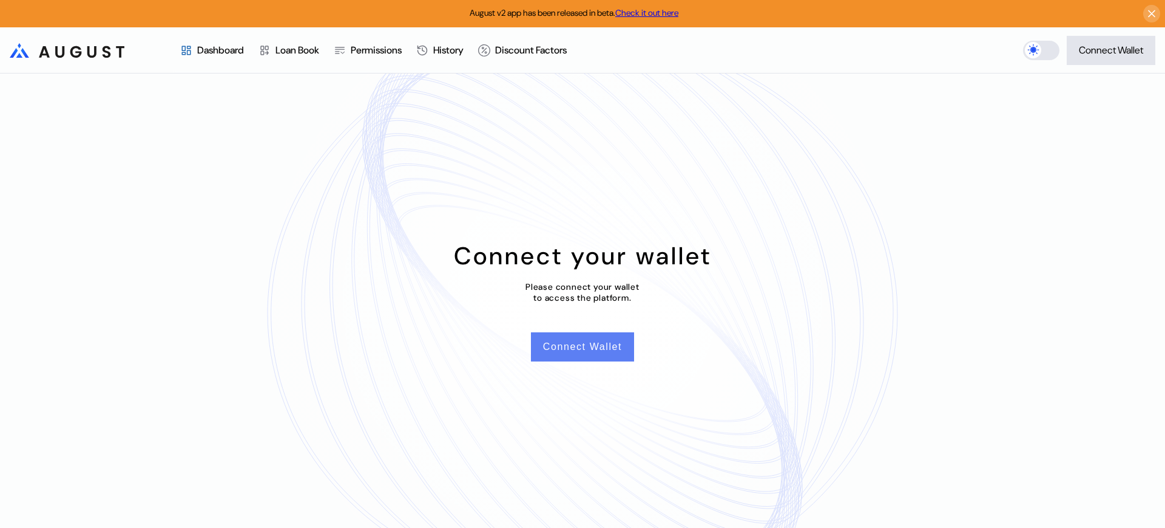
click at [576, 354] on button "Connect Wallet" at bounding box center [582, 346] width 103 height 29
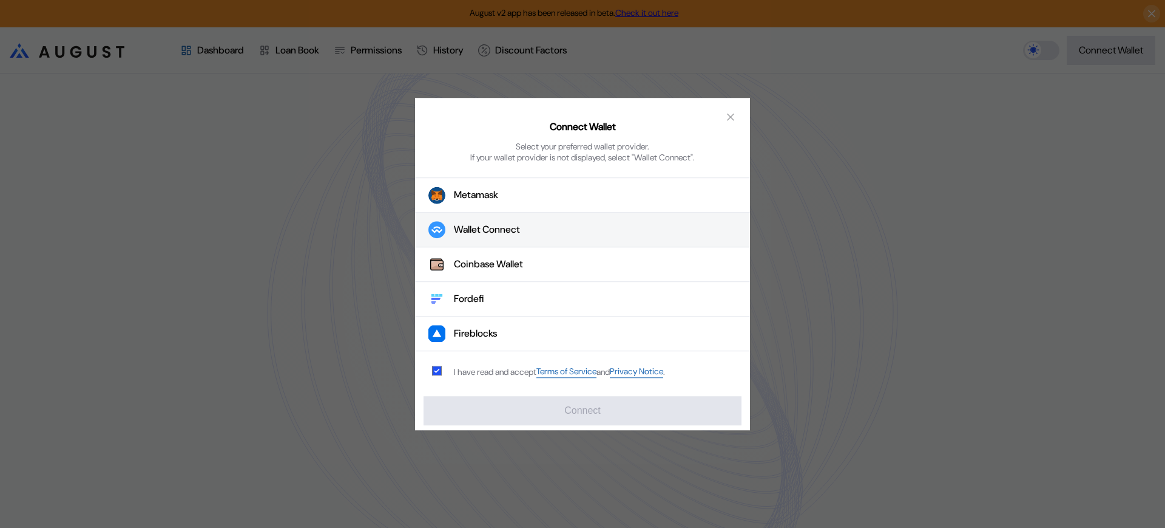
click at [539, 225] on button "Wallet Connect" at bounding box center [582, 230] width 335 height 35
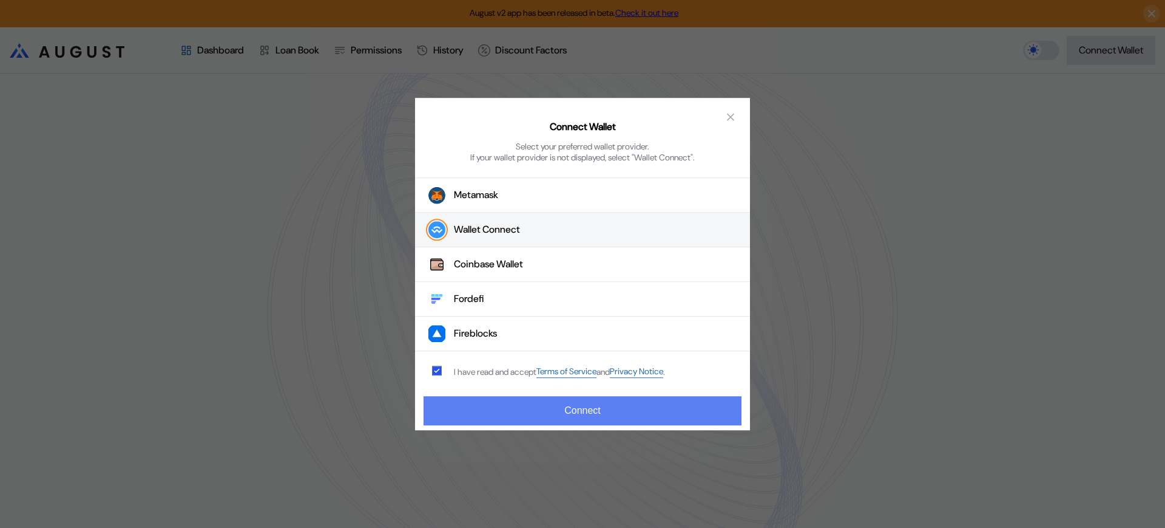
click at [548, 411] on button "Connect" at bounding box center [583, 410] width 318 height 29
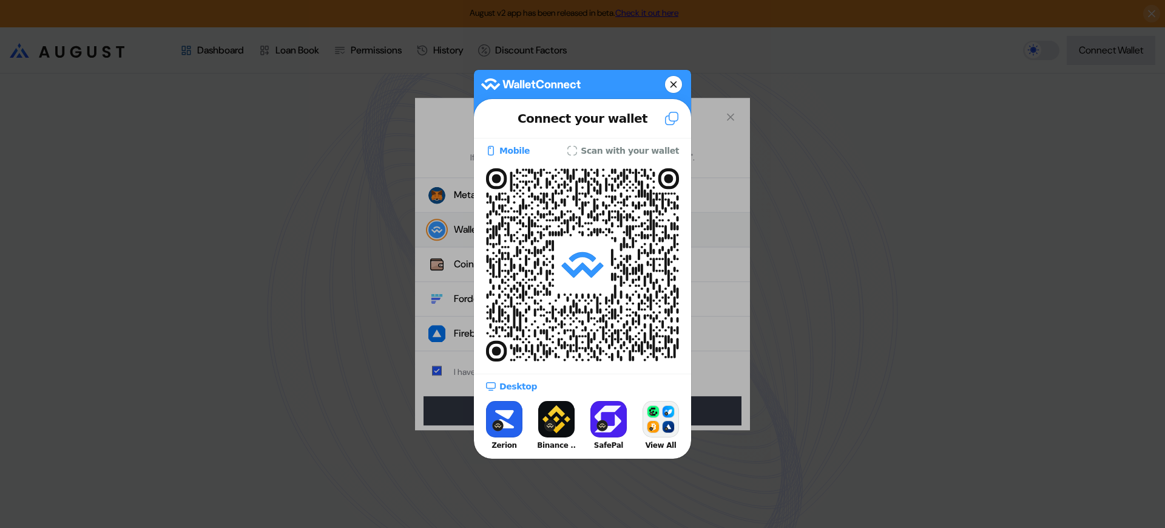
drag, startPoint x: 1002, startPoint y: 120, endPoint x: 969, endPoint y: 128, distance: 34.3
click at [1002, 122] on div at bounding box center [582, 264] width 1165 height 528
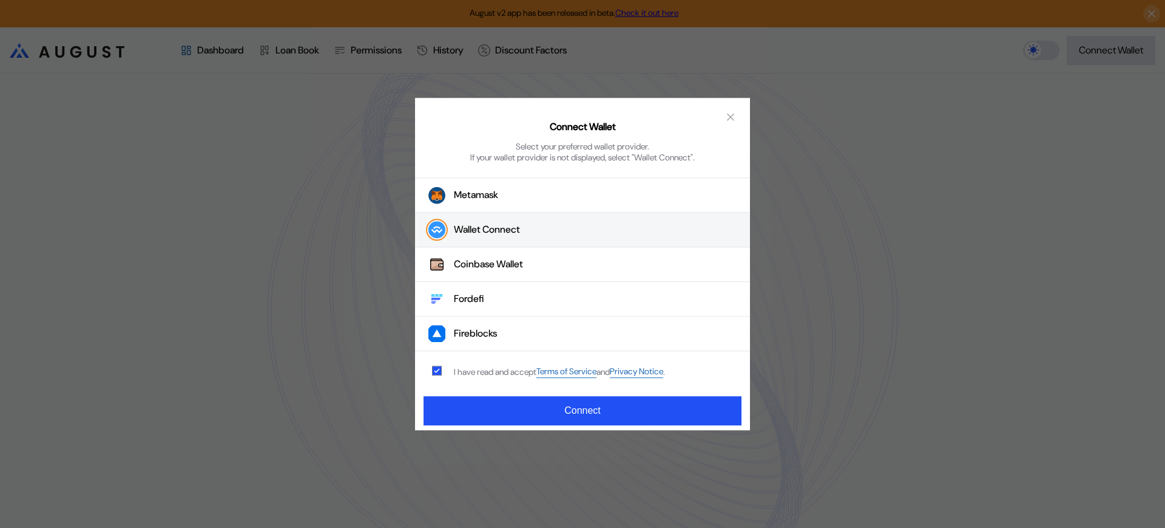
click at [467, 236] on div "Wallet Connect" at bounding box center [487, 229] width 66 height 13
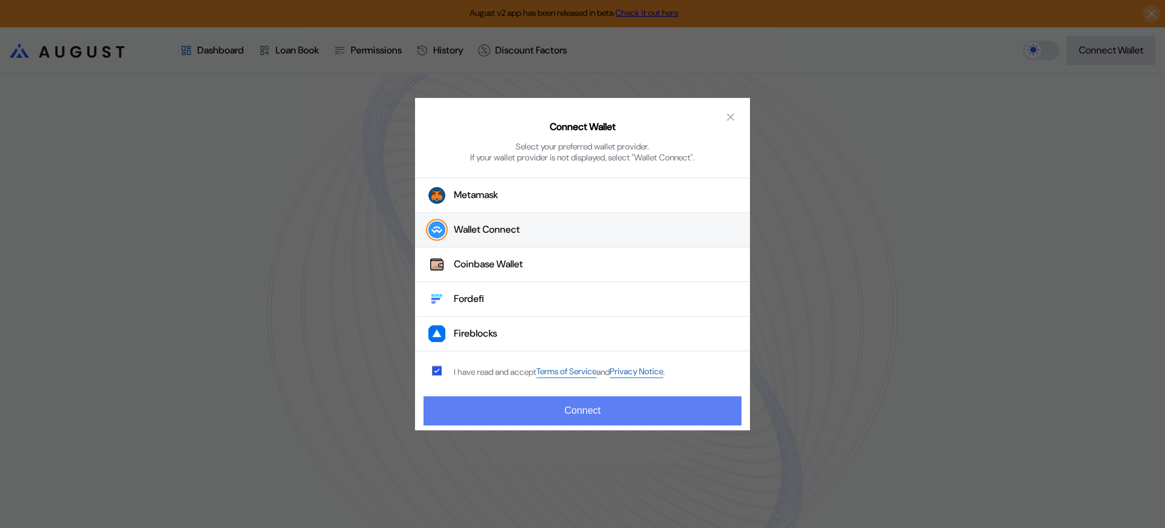
click at [518, 412] on button "Connect" at bounding box center [583, 410] width 318 height 29
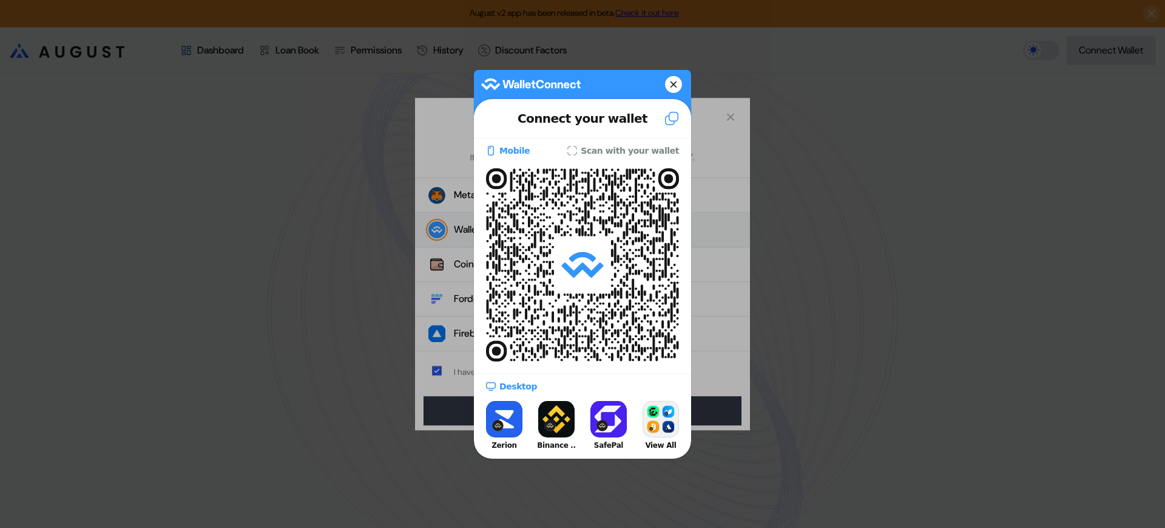
click at [846, 308] on div at bounding box center [582, 264] width 1165 height 528
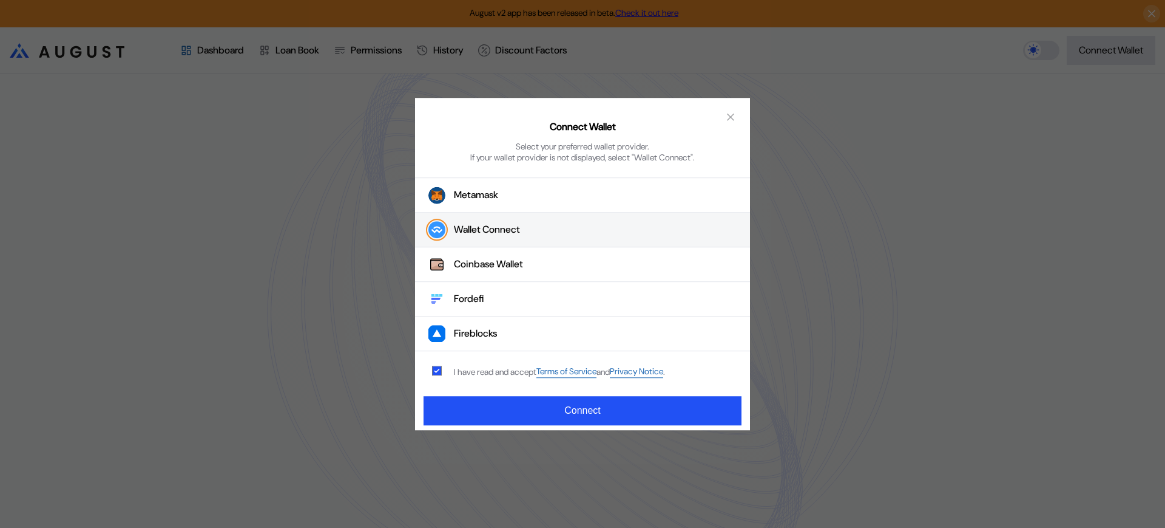
click at [748, 115] on div "Connect Wallet Select your preferred wallet provider. If your wallet provider i…" at bounding box center [582, 133] width 335 height 70
click at [731, 121] on icon "close modal" at bounding box center [731, 116] width 12 height 13
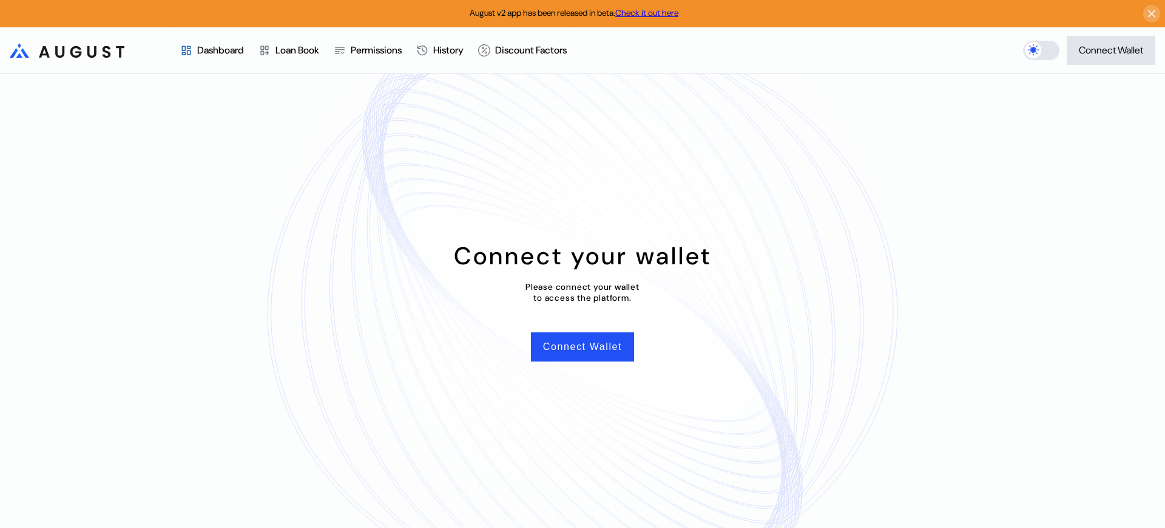
click at [582, 367] on div "Connect your wallet Please connect your wallet to access the platform. Connect …" at bounding box center [582, 300] width 1165 height 454
click at [583, 357] on button "Connect Wallet" at bounding box center [582, 346] width 103 height 29
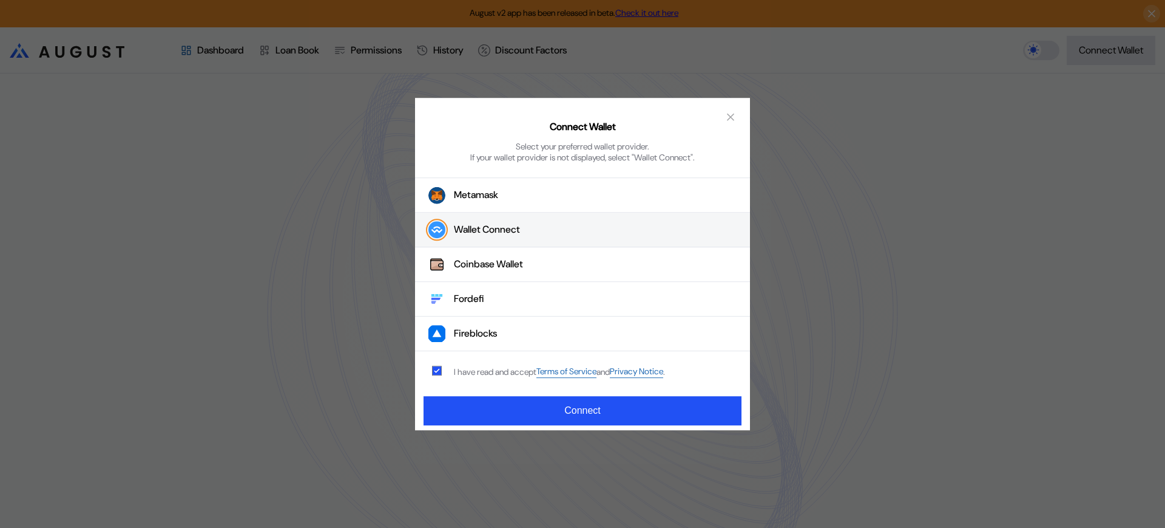
click at [487, 224] on div "Wallet Connect" at bounding box center [487, 229] width 66 height 13
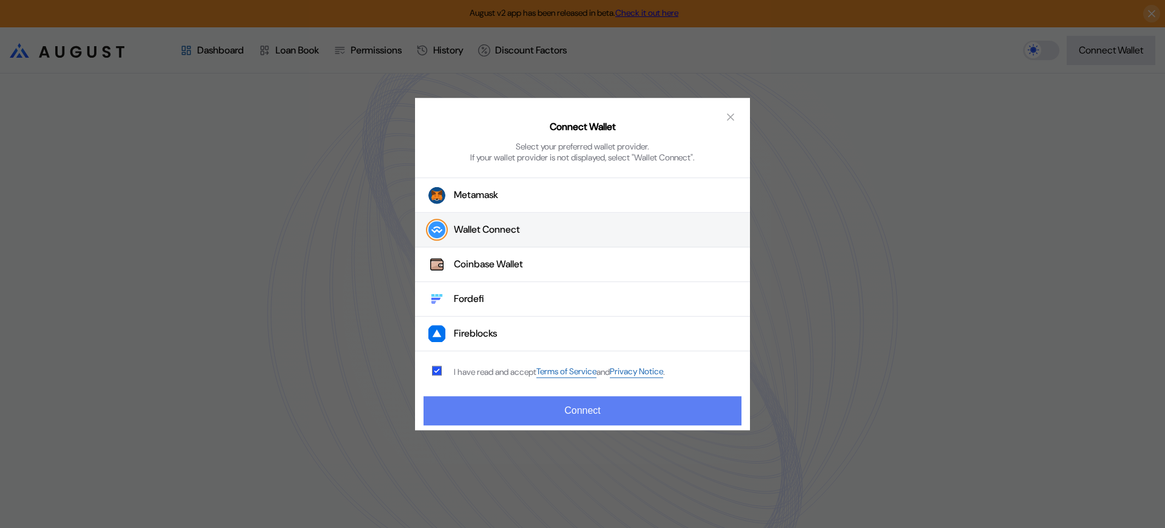
click at [552, 404] on button "Connect" at bounding box center [583, 410] width 318 height 29
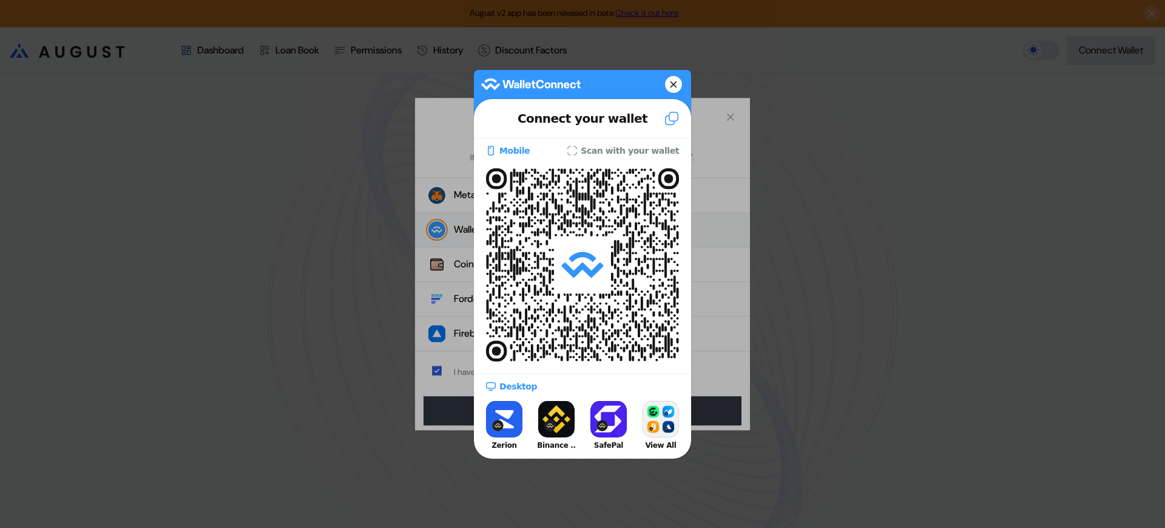
click at [900, 290] on div at bounding box center [582, 264] width 1165 height 528
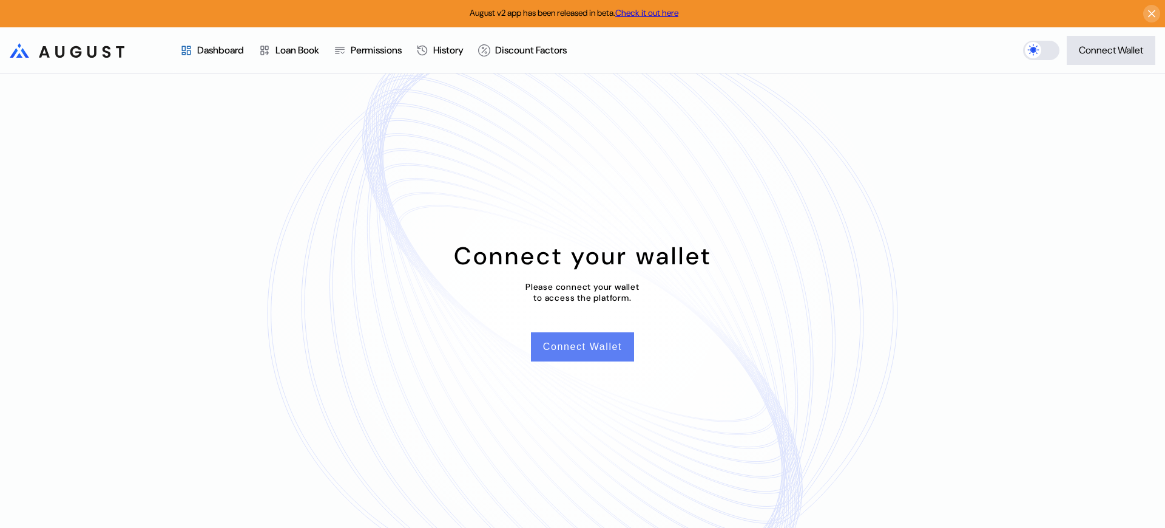
click at [623, 350] on button "Connect Wallet" at bounding box center [582, 346] width 103 height 29
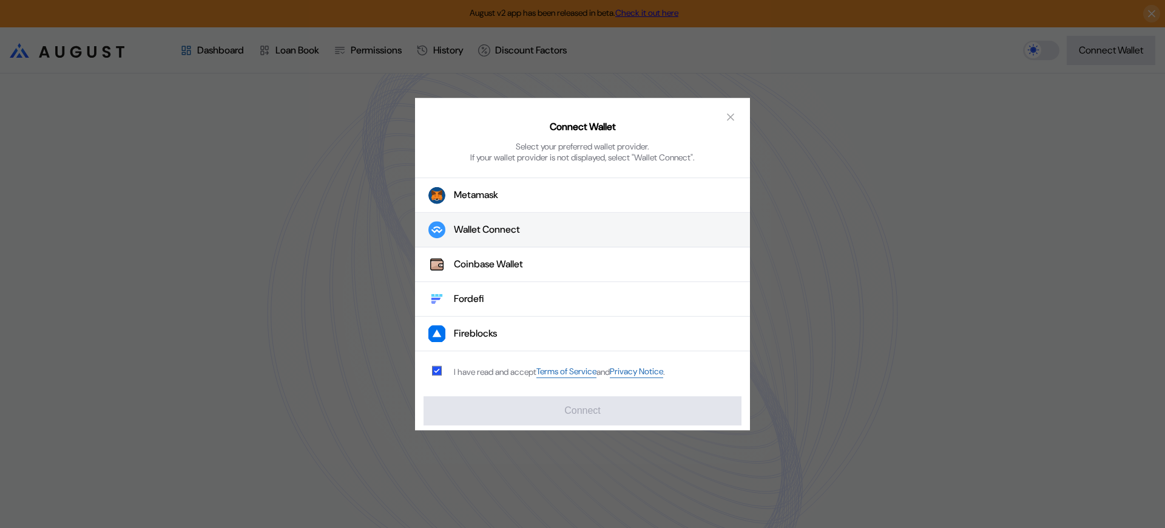
click at [455, 217] on button "Wallet Connect" at bounding box center [582, 230] width 335 height 35
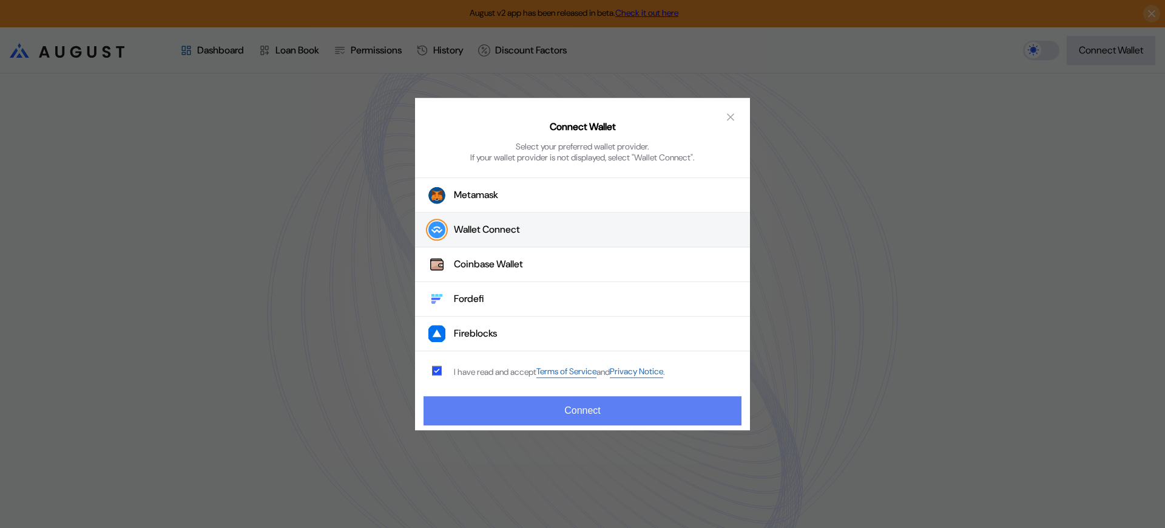
click at [548, 409] on button "Connect" at bounding box center [583, 410] width 318 height 29
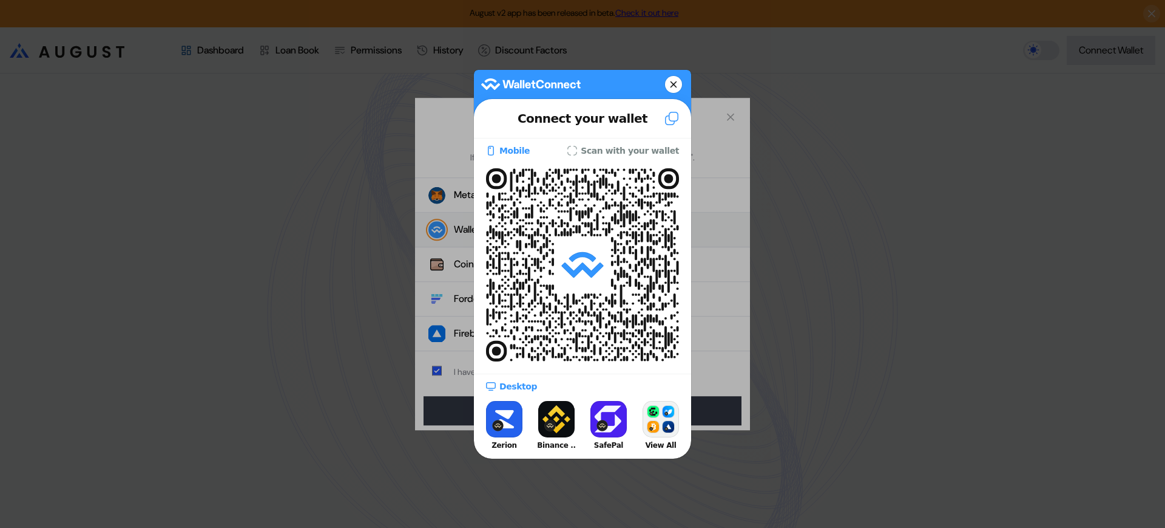
click at [948, 348] on div at bounding box center [582, 264] width 1165 height 528
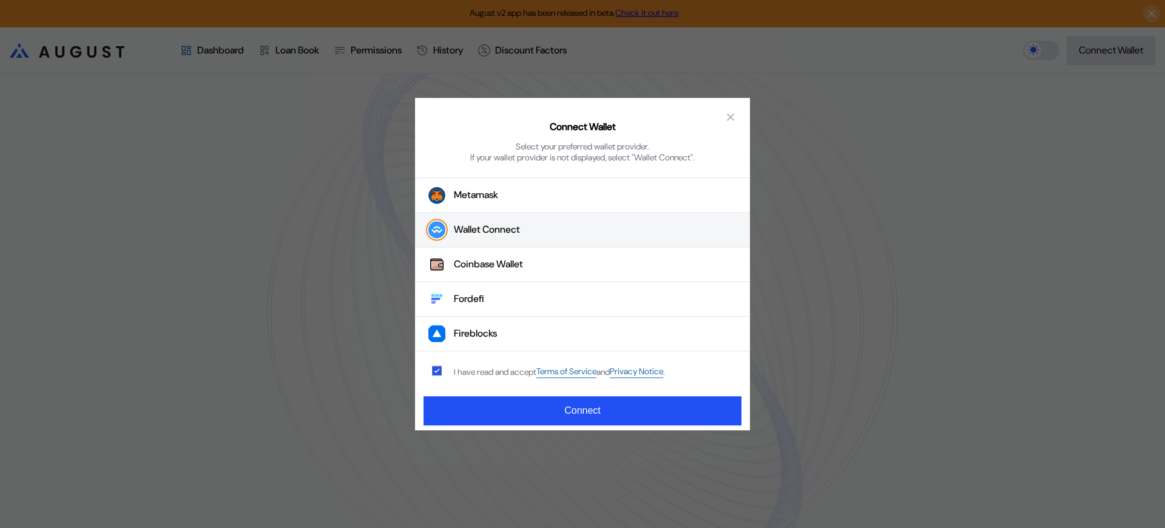
click at [898, 276] on div "Connect Wallet Select your preferred wallet provider. If your wallet provider i…" at bounding box center [582, 264] width 1165 height 528
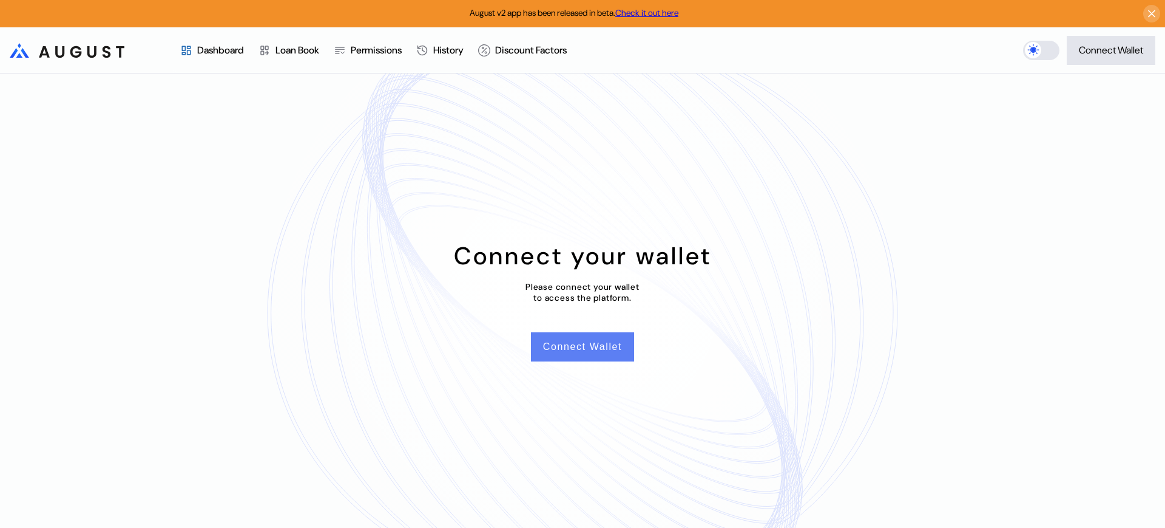
click at [600, 342] on button "Connect Wallet" at bounding box center [582, 346] width 103 height 29
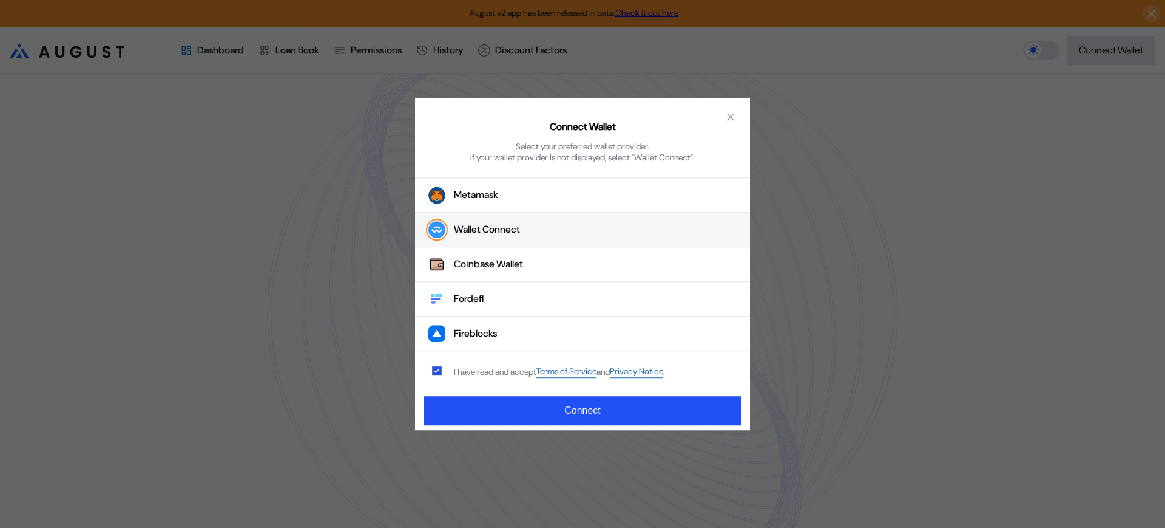
click at [558, 233] on button "Wallet Connect" at bounding box center [582, 230] width 335 height 35
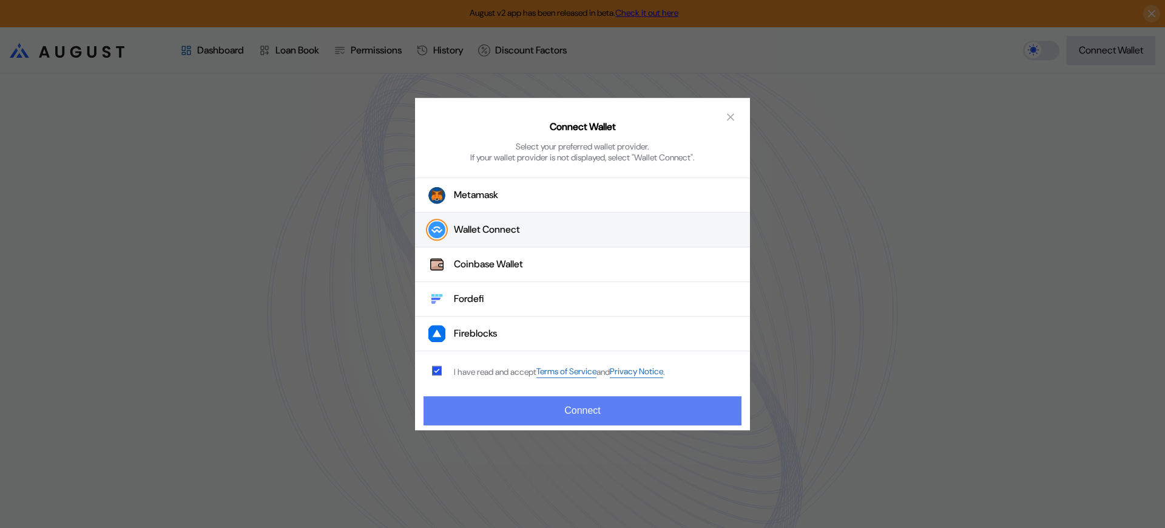
click at [478, 397] on button "Connect" at bounding box center [583, 410] width 318 height 29
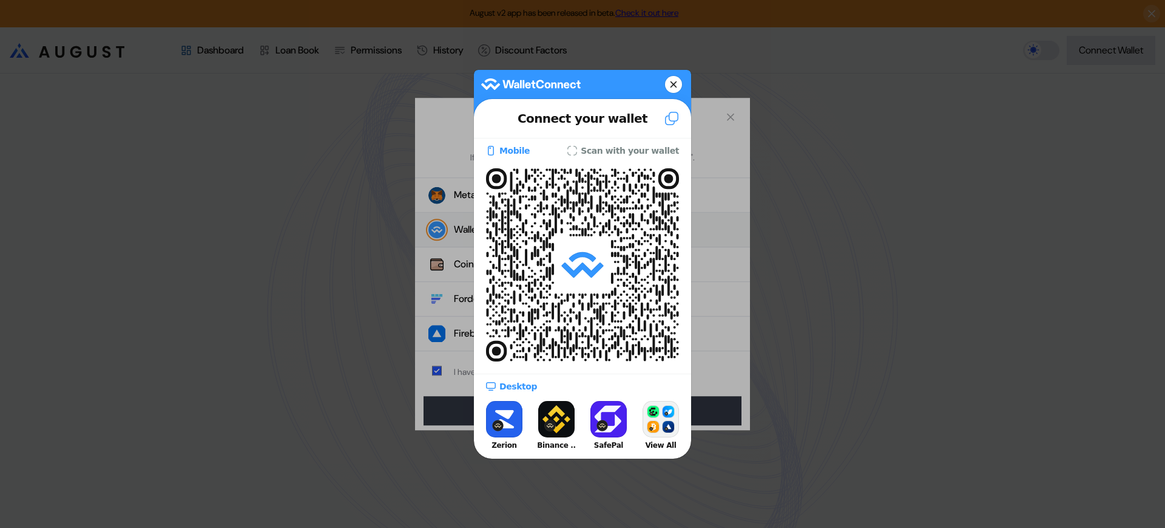
click at [677, 79] on button at bounding box center [673, 84] width 17 height 17
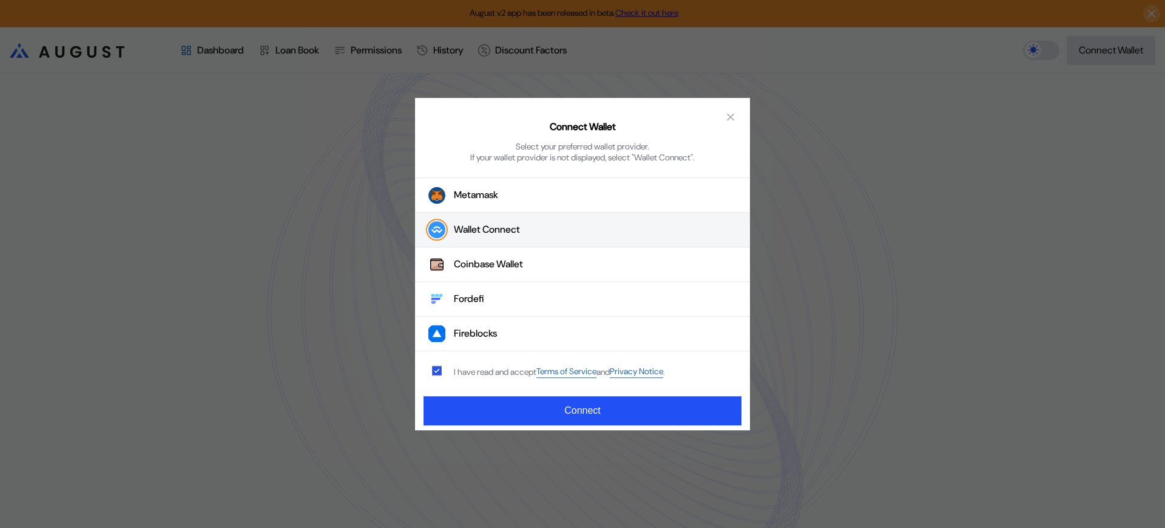
click at [849, 324] on div "Connect Wallet Select your preferred wallet provider. If your wallet provider i…" at bounding box center [582, 264] width 1165 height 528
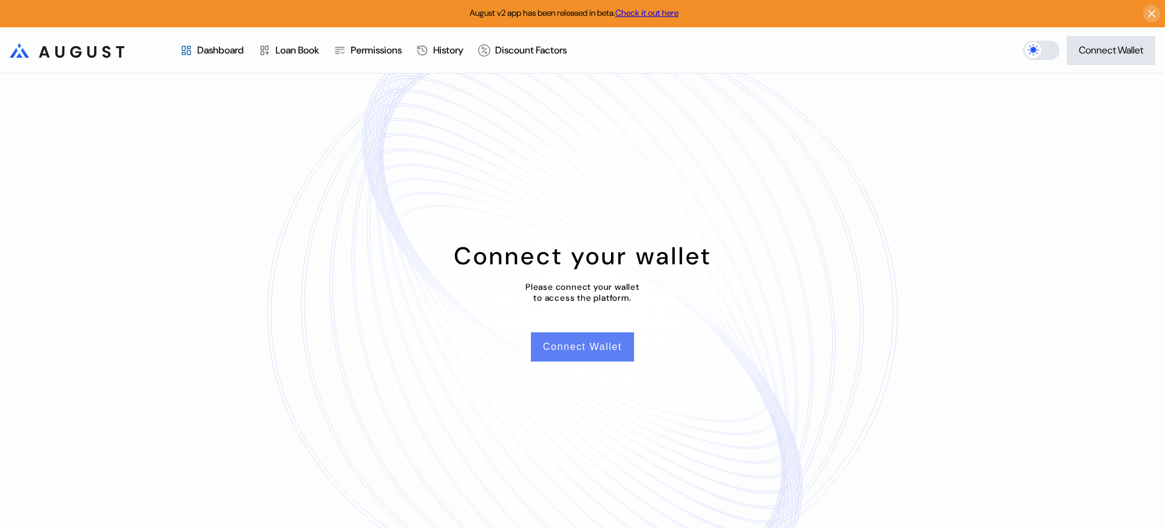
click at [580, 353] on button "Connect Wallet" at bounding box center [582, 346] width 103 height 29
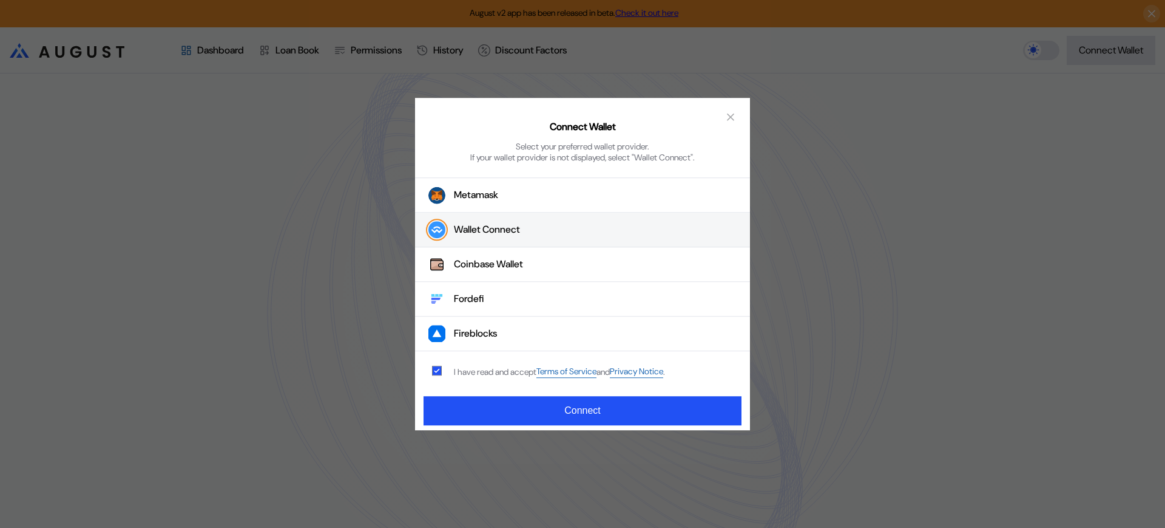
drag, startPoint x: 501, startPoint y: 222, endPoint x: 617, endPoint y: 353, distance: 175.0
click at [501, 222] on button "Wallet Connect" at bounding box center [582, 230] width 335 height 35
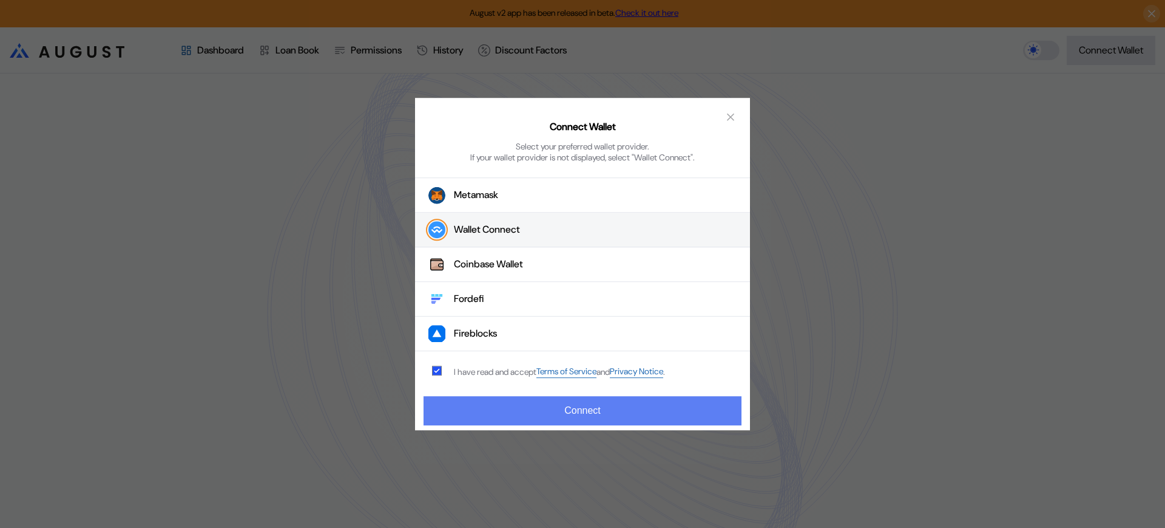
click at [656, 413] on button "Connect" at bounding box center [583, 410] width 318 height 29
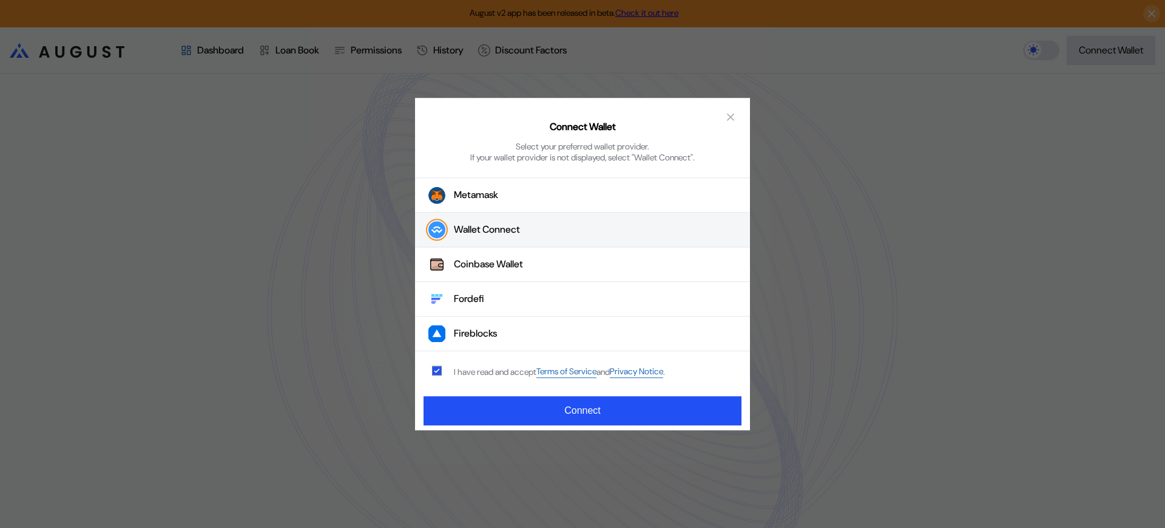
click at [699, 229] on button "Wallet Connect" at bounding box center [582, 230] width 335 height 35
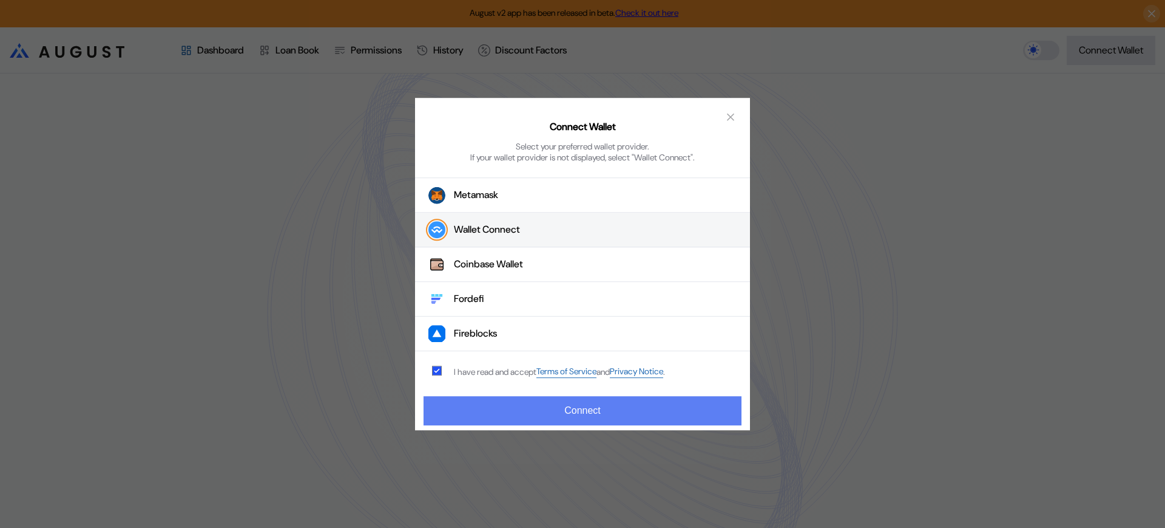
click at [634, 421] on button "Connect" at bounding box center [583, 410] width 318 height 29
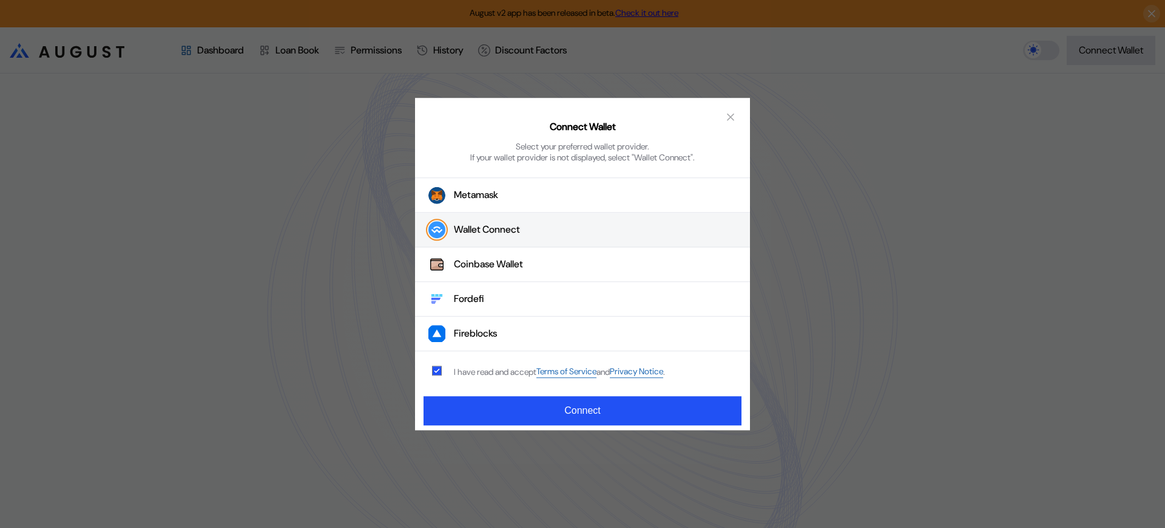
click at [585, 235] on button "Wallet Connect" at bounding box center [582, 230] width 335 height 35
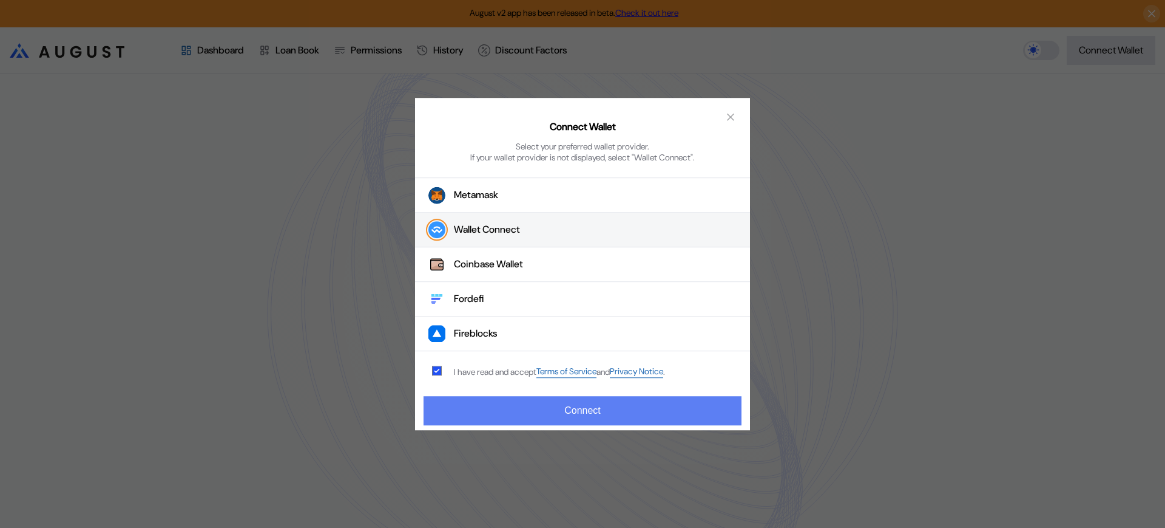
click at [597, 410] on button "Connect" at bounding box center [583, 410] width 318 height 29
